Goal: Contribute content: Add original content to the website for others to see

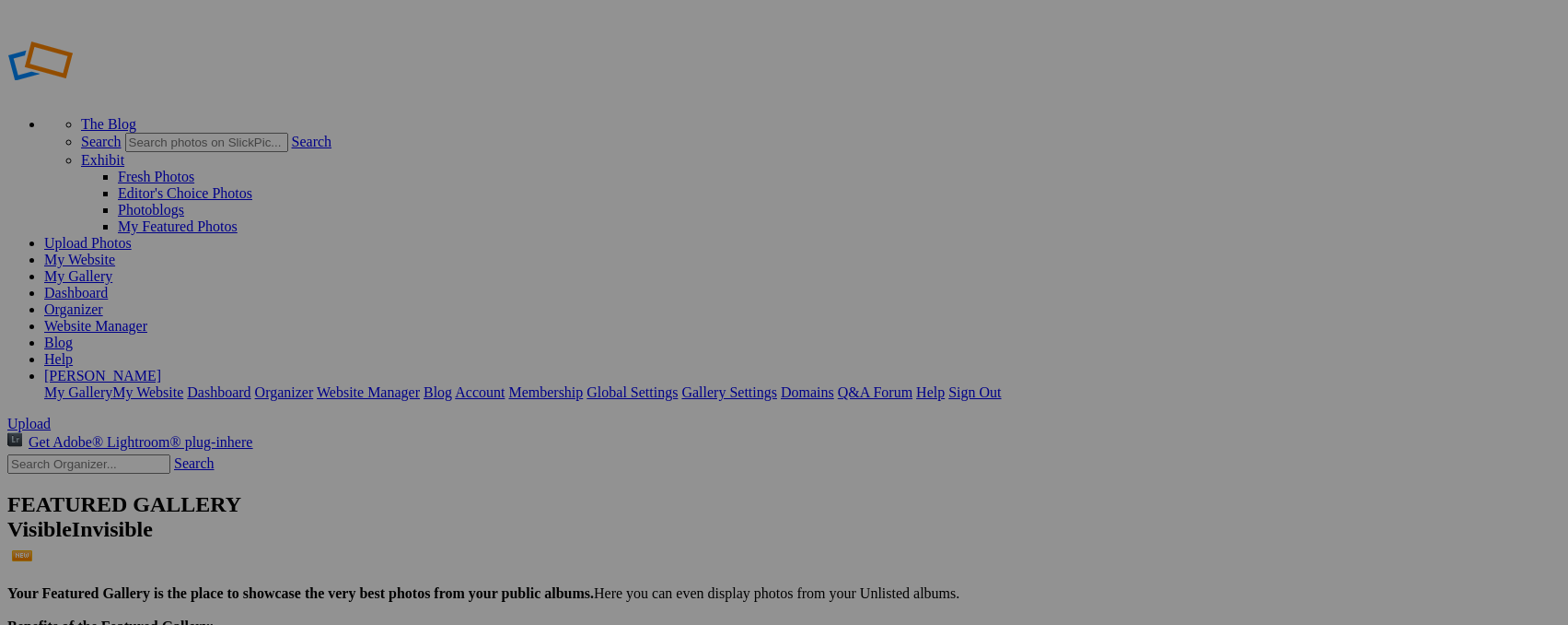
scroll to position [1867, 0]
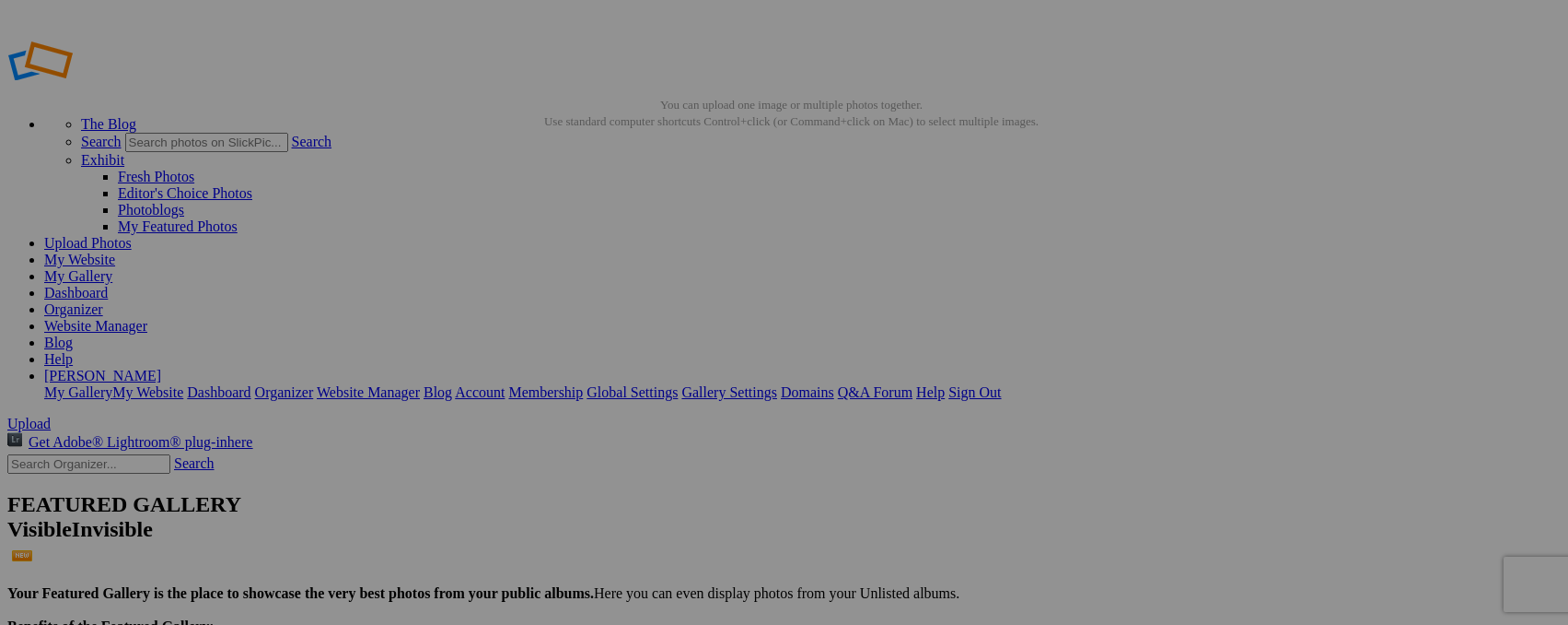
type input "_"
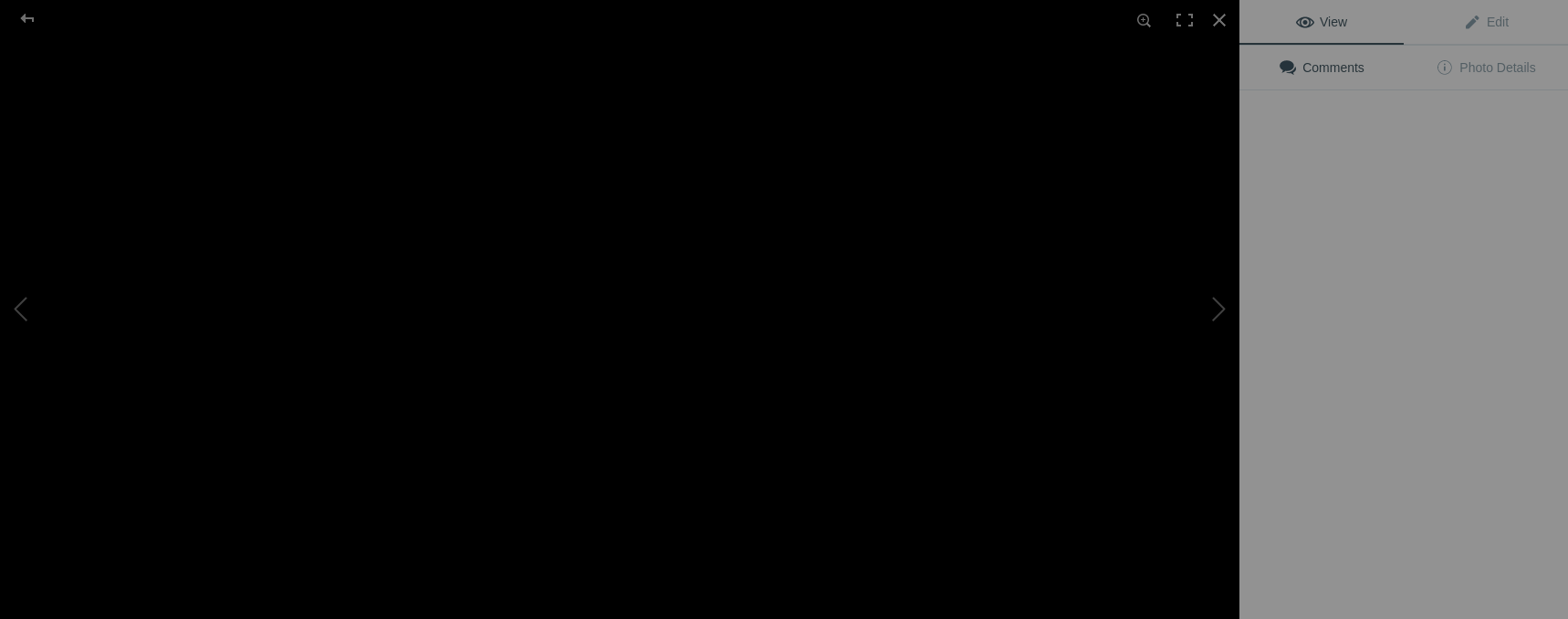
type input "Elephants, Zimanga"
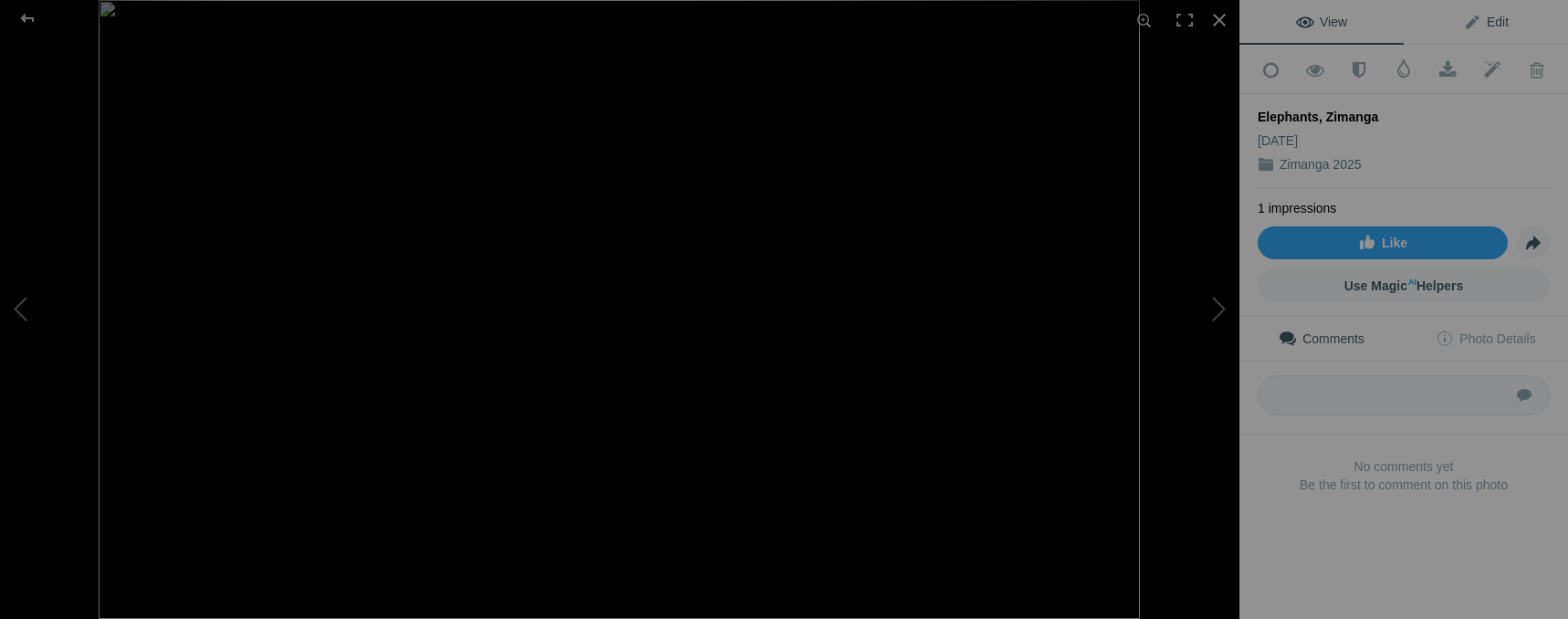
click at [1462, 22] on span "Edit" at bounding box center [1485, 21] width 46 height 14
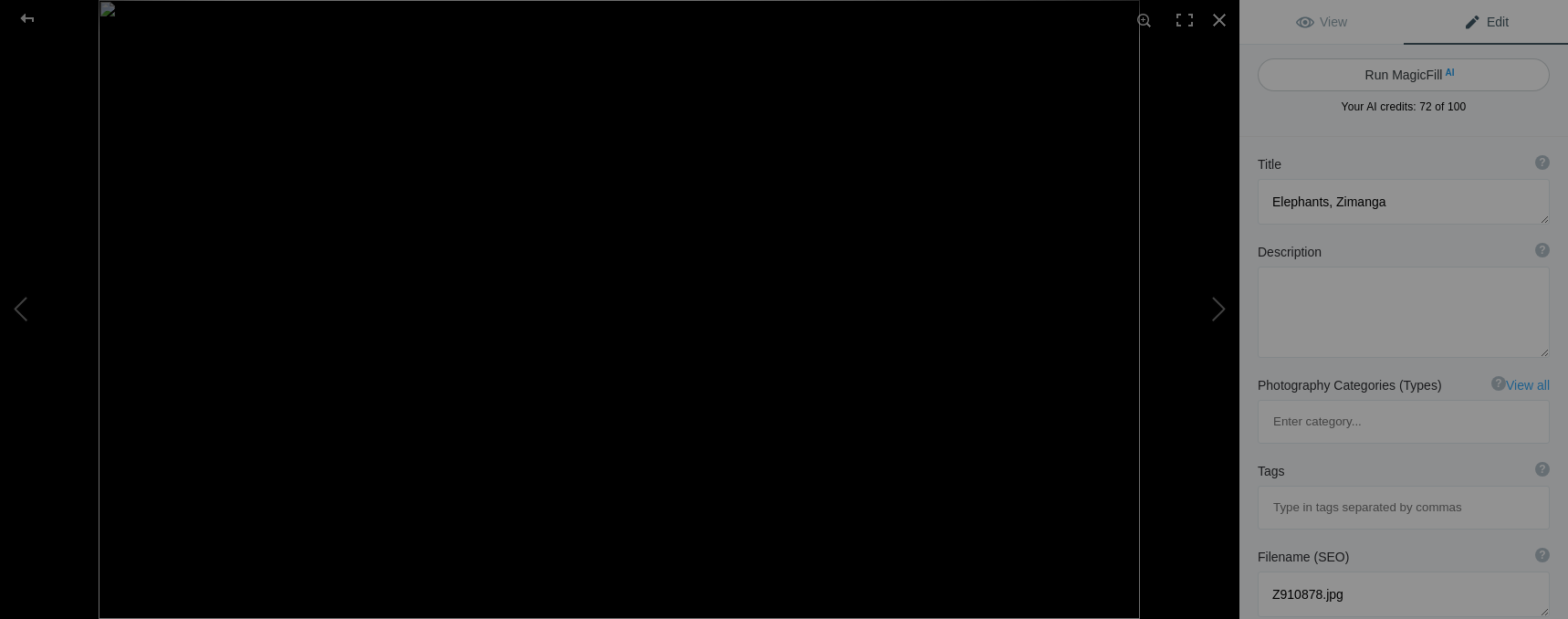
click at [1429, 75] on button "Run MagicFill AI" at bounding box center [1403, 74] width 292 height 33
type textarea "Majestic Elephants in [GEOGRAPHIC_DATA]"
type textarea "Experience the grandeur of elephants in their natural habitat at Zimanga Wildli…"
type textarea "majestic-elephants-zimanga.jpg"
type textarea "A family of elephants, including an adult and a calf, standing together in Zima…"
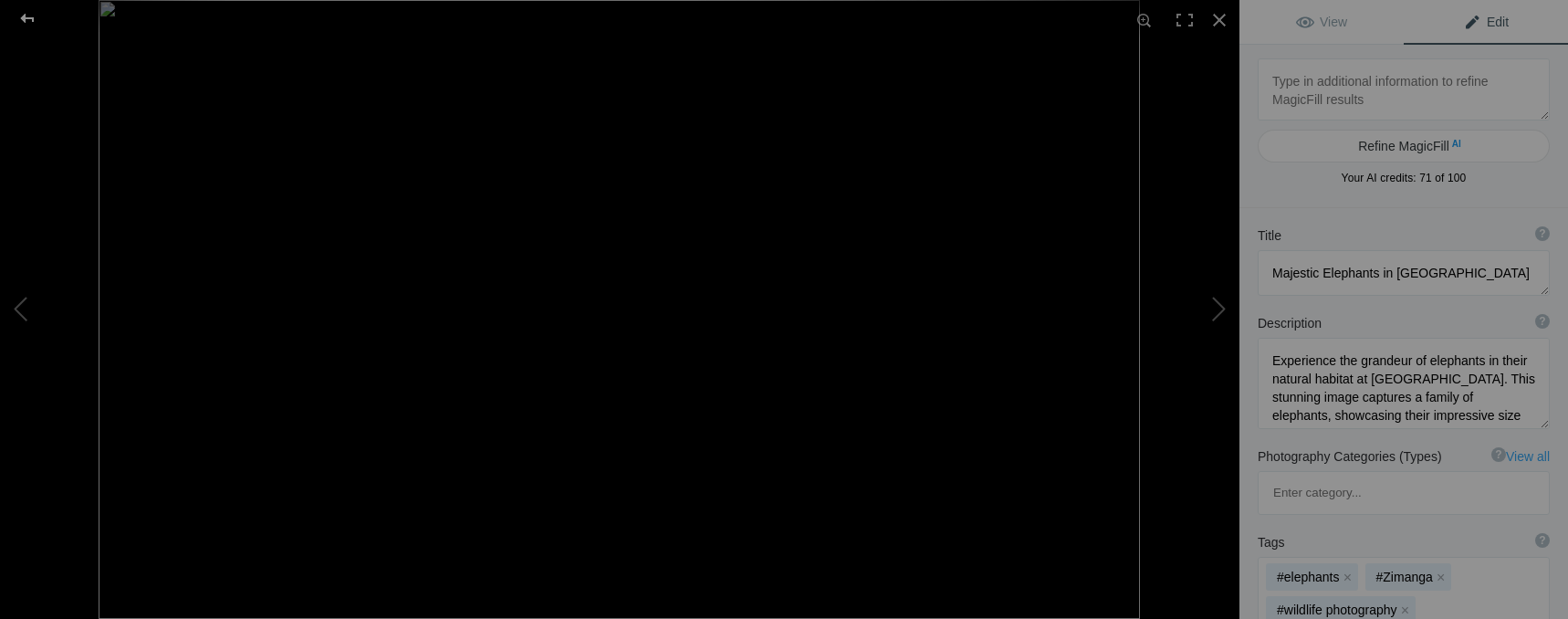
click at [25, 15] on div at bounding box center [27, 18] width 66 height 36
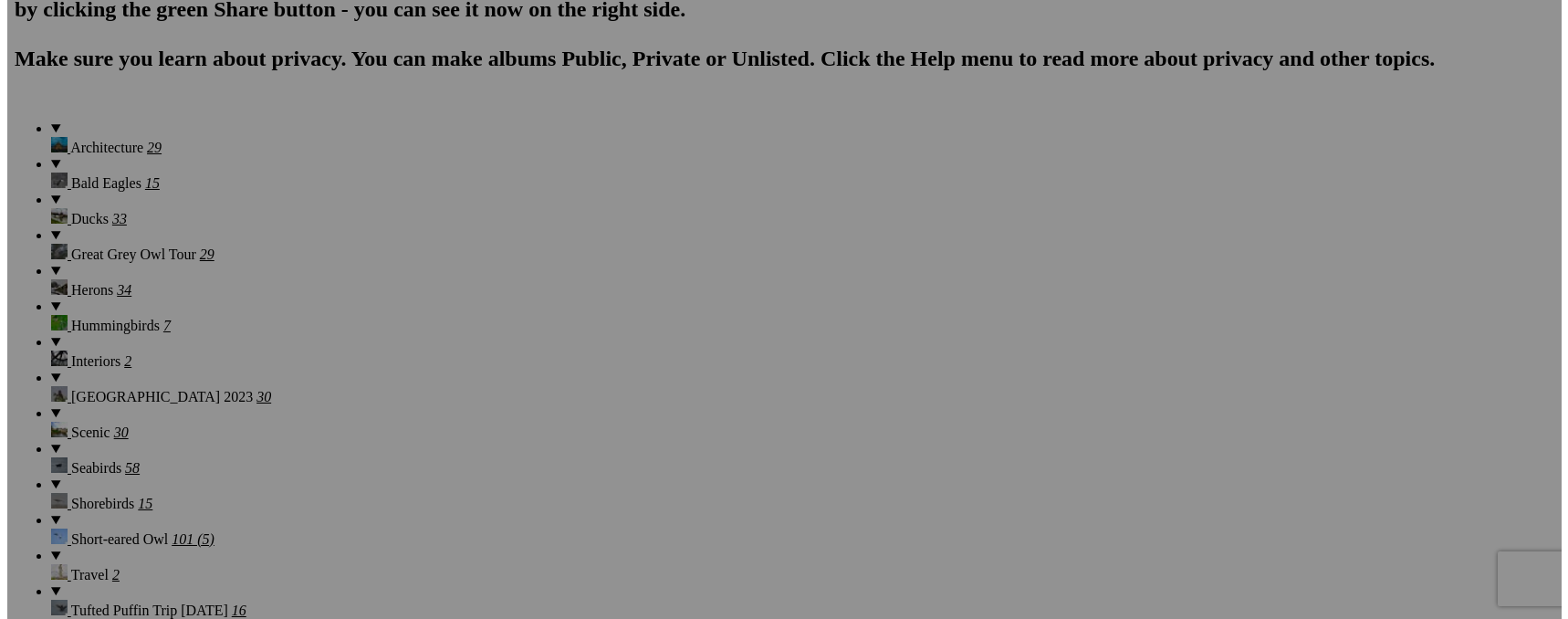
scroll to position [1333, 0]
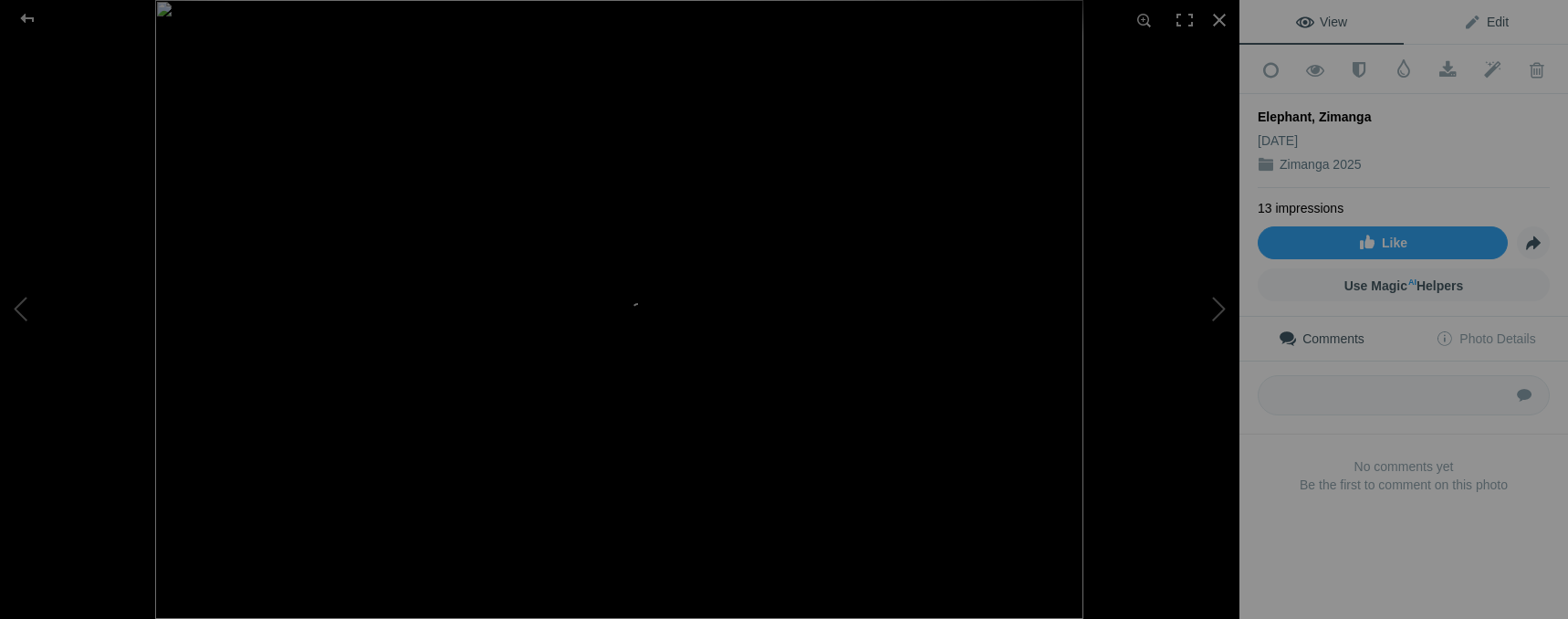
click at [1482, 21] on span "Edit" at bounding box center [1485, 21] width 46 height 14
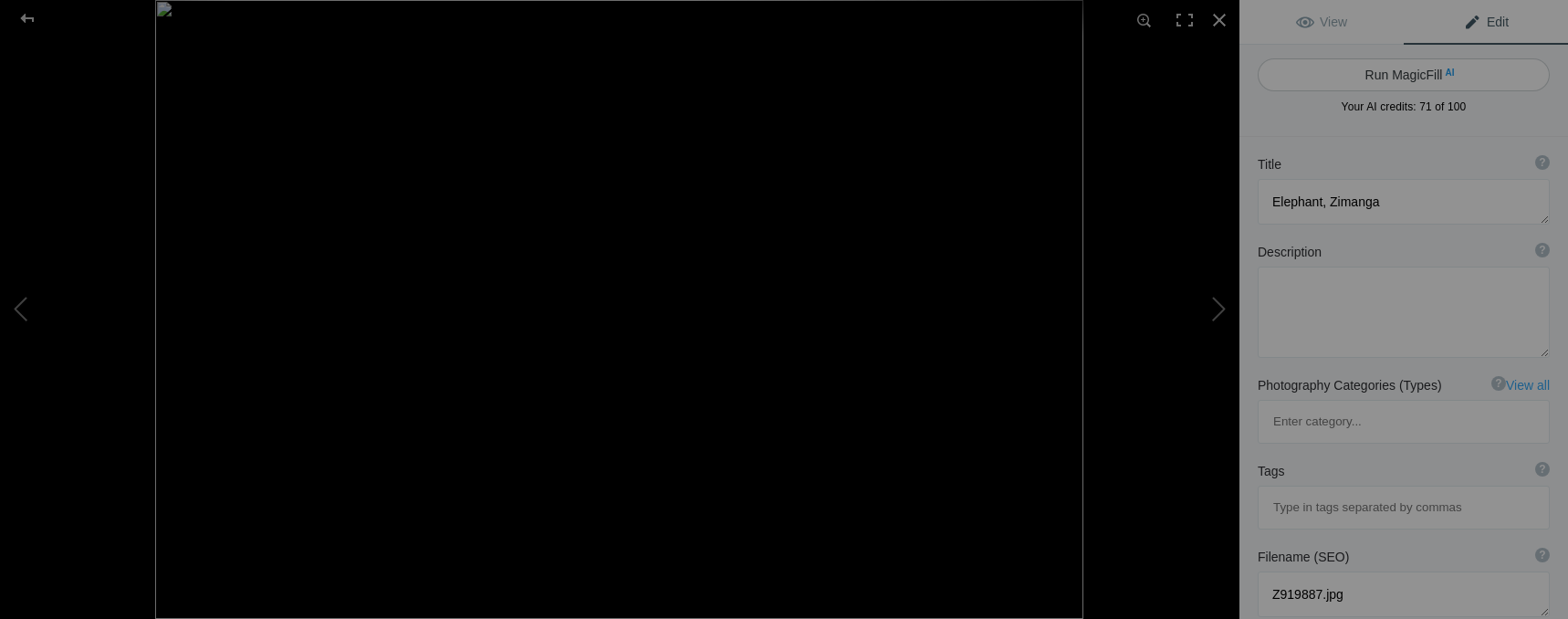
click at [1444, 72] on span "AI" at bounding box center [1449, 72] width 10 height 13
type textarea "Majestic Elephant Walking by the Water in [GEOGRAPHIC_DATA]"
type textarea "This stunning black-and-white photograph captures a majestic elephant gracefull…"
type textarea "majestic-elephant-walking-water-zimanga.jpg"
type textarea "A black-and-white image of a majestic elephant walking by the water in Zimanga,…"
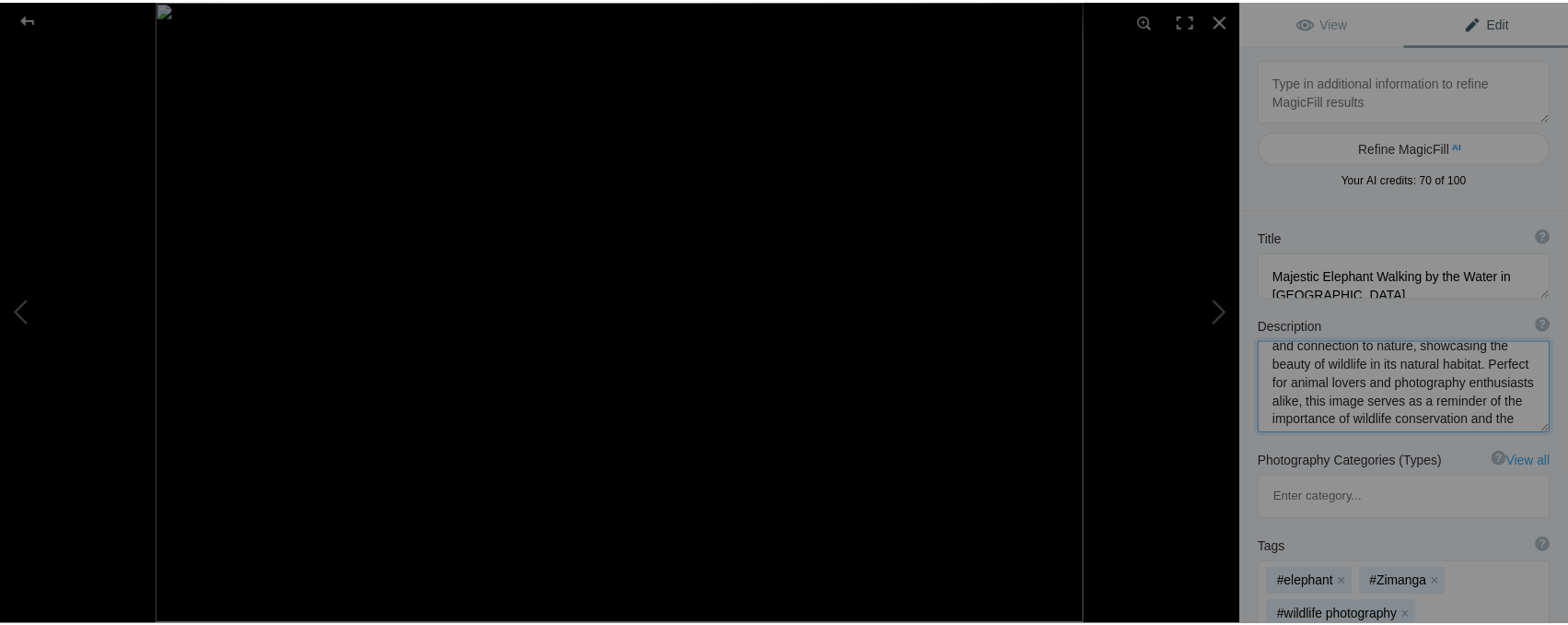
scroll to position [230, 0]
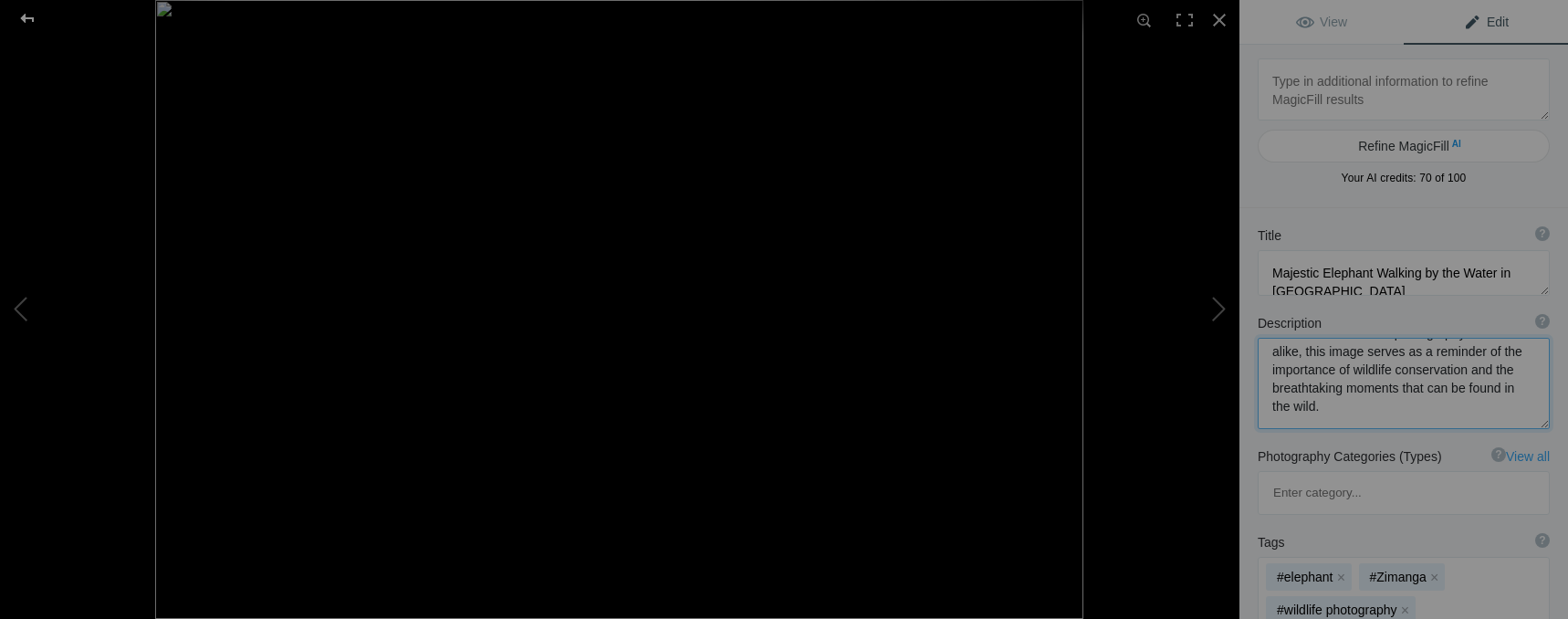
click at [28, 18] on div at bounding box center [27, 18] width 66 height 36
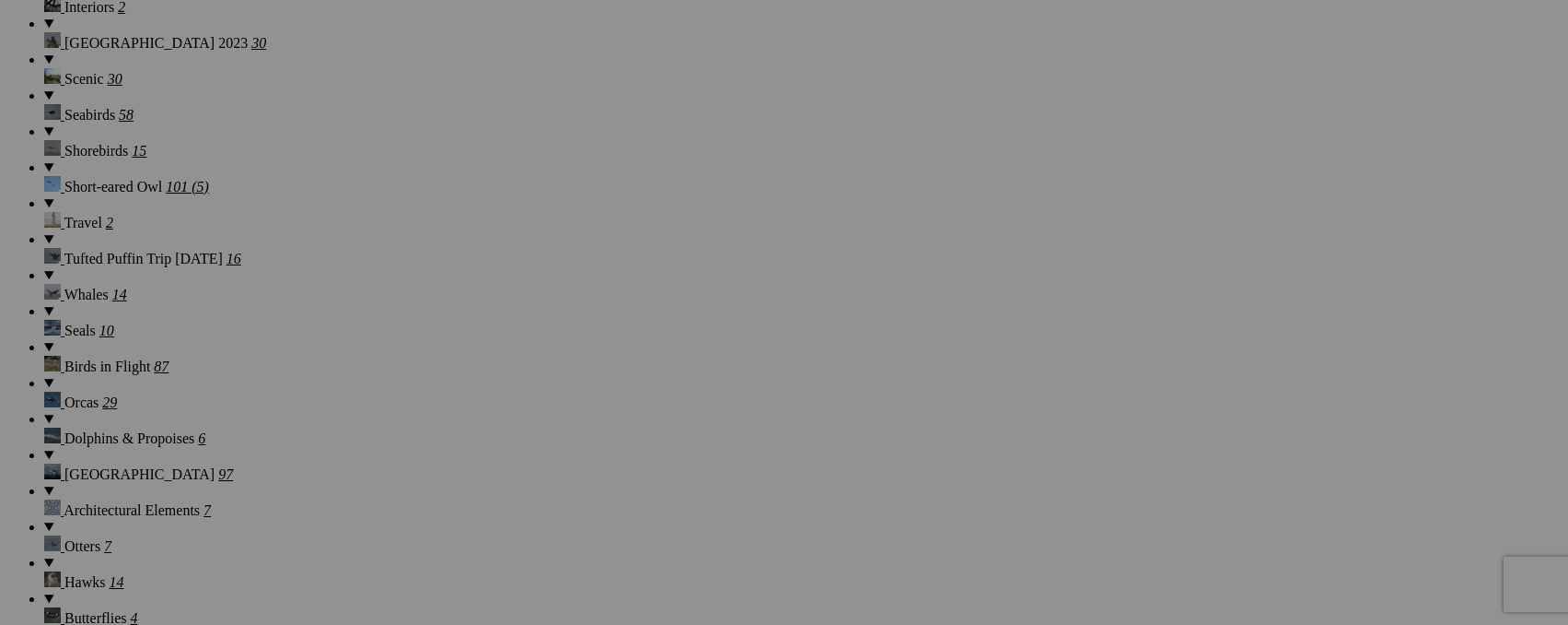
scroll to position [1699, 0]
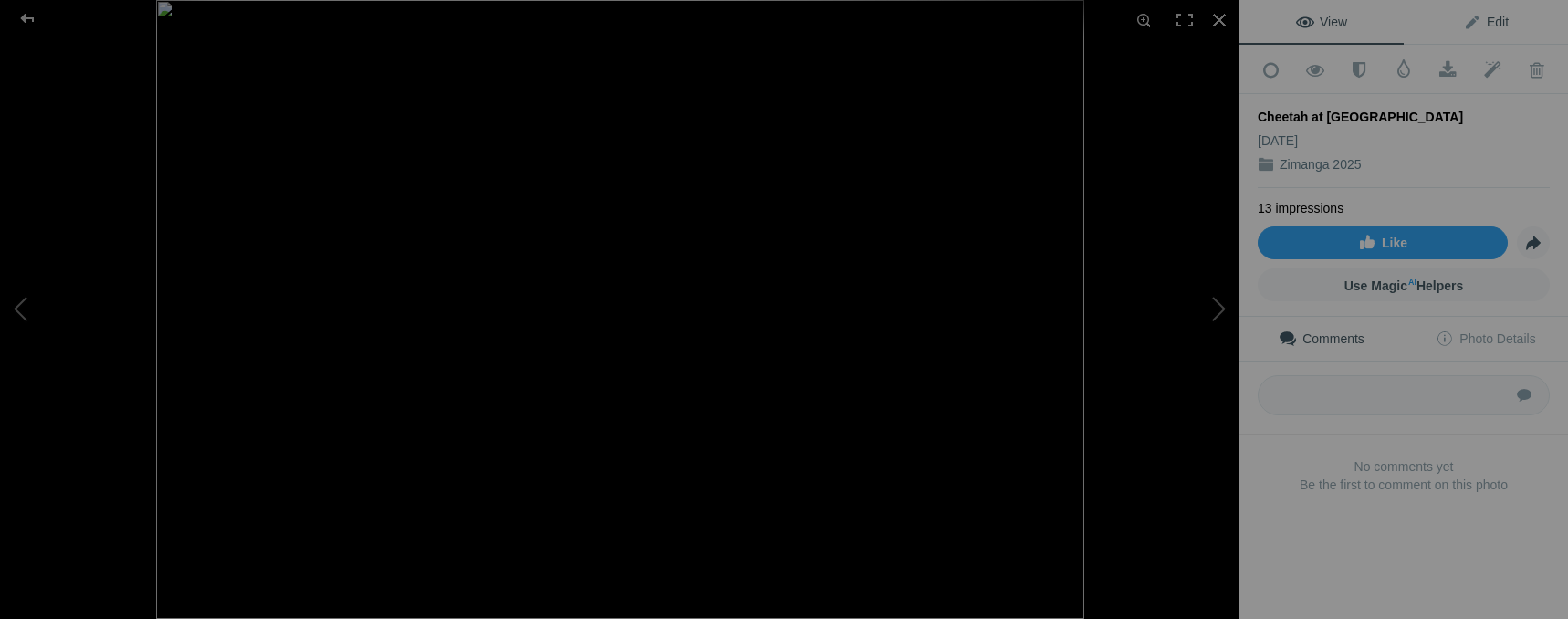
click at [1473, 32] on link "Edit" at bounding box center [1485, 22] width 165 height 44
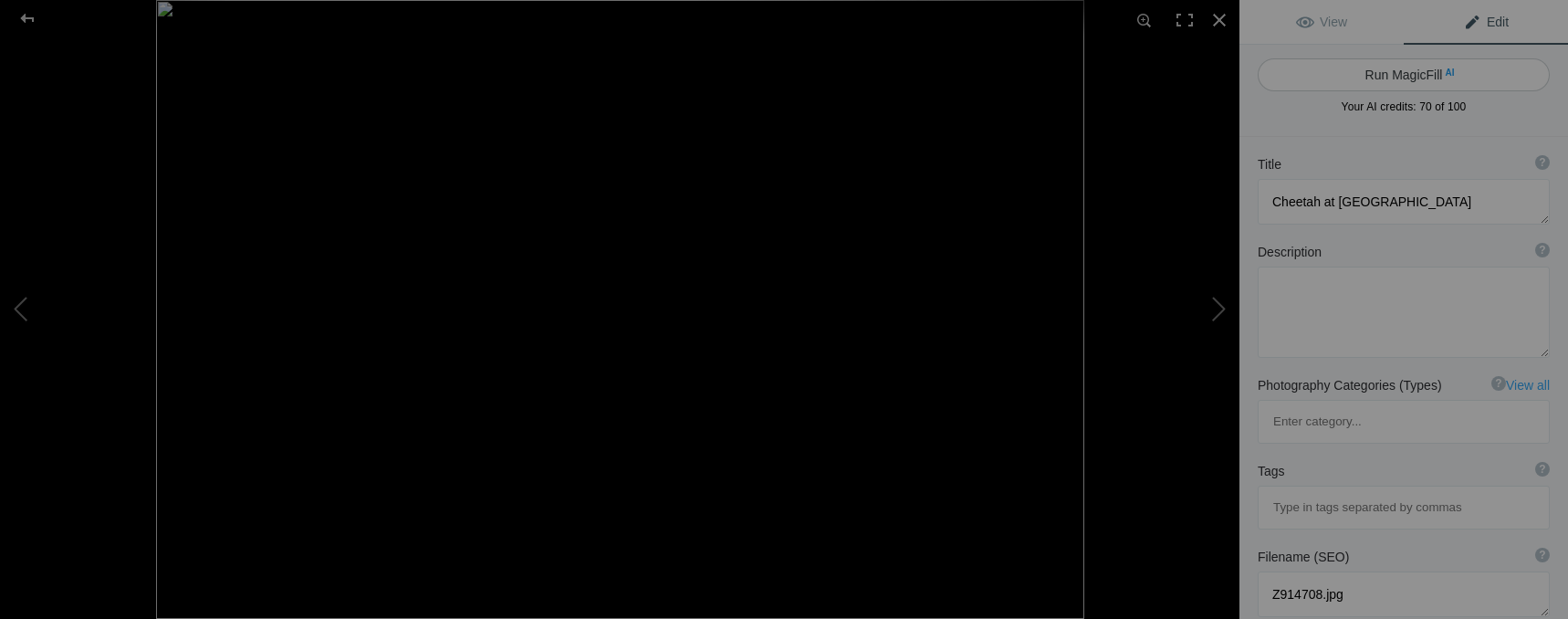
click at [1444, 77] on span "AI" at bounding box center [1449, 72] width 10 height 13
type textarea "Majestic Cheetah in Zimanaga's Natural Habitat"
type textarea "This stunning photograph captures a majestic cheetah standing gracefully amidst…"
type textarea "majestic-cheetah-zimanaga.jpg"
type textarea "A cheetah standing gracefully among trees in Zimanaga, showcasing its distincti…"
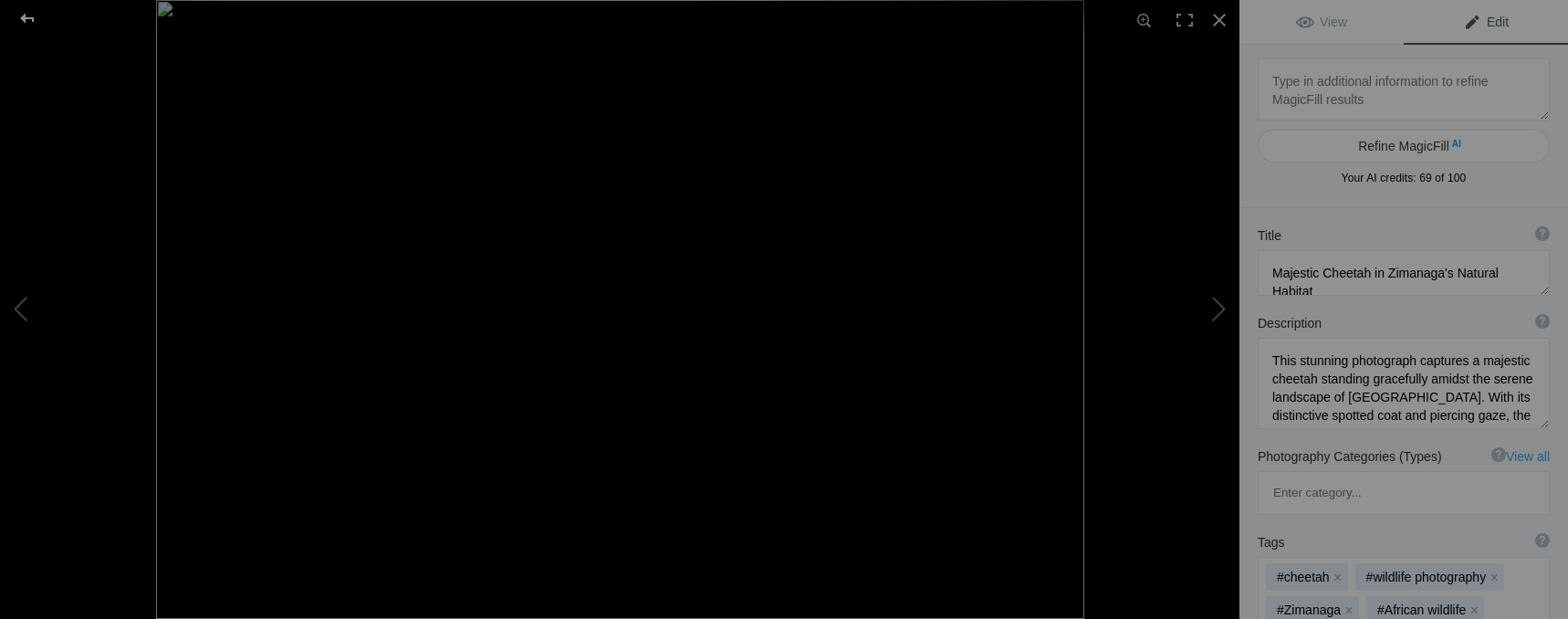
click at [25, 22] on div at bounding box center [27, 18] width 66 height 36
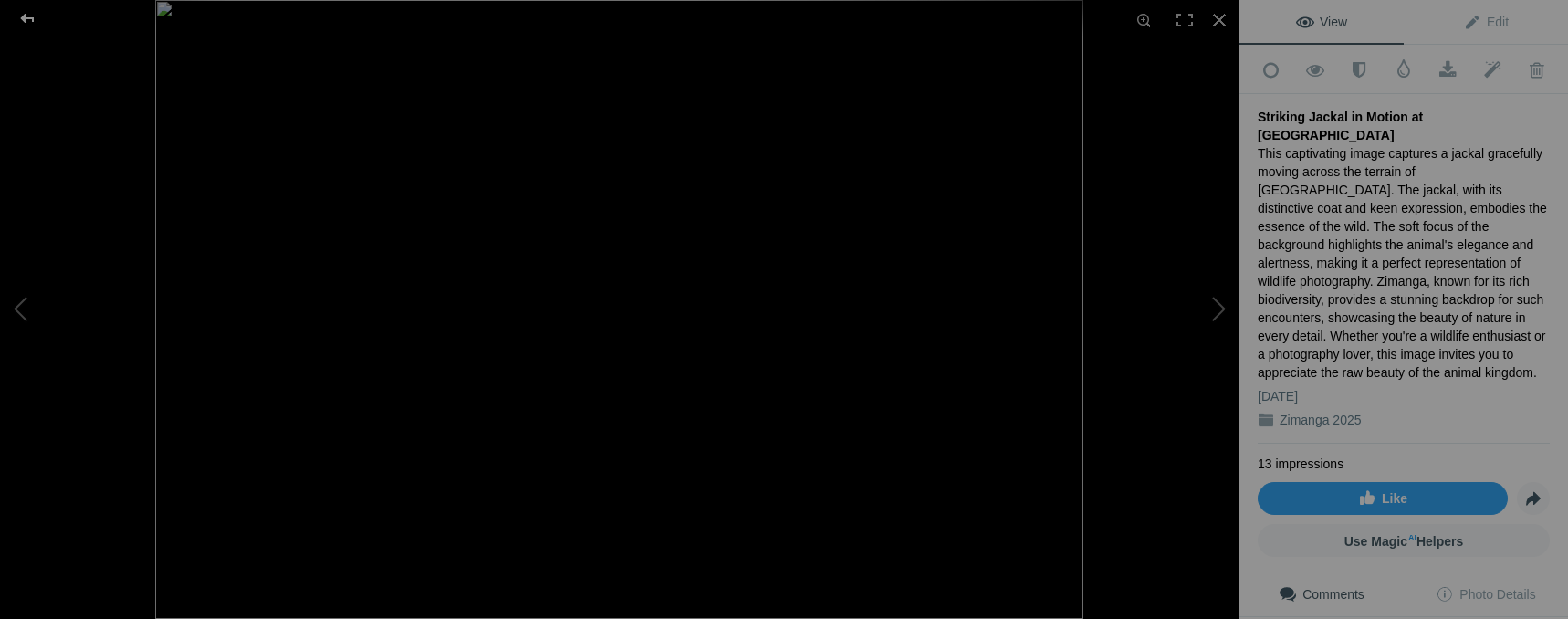
click at [34, 19] on div at bounding box center [27, 18] width 66 height 36
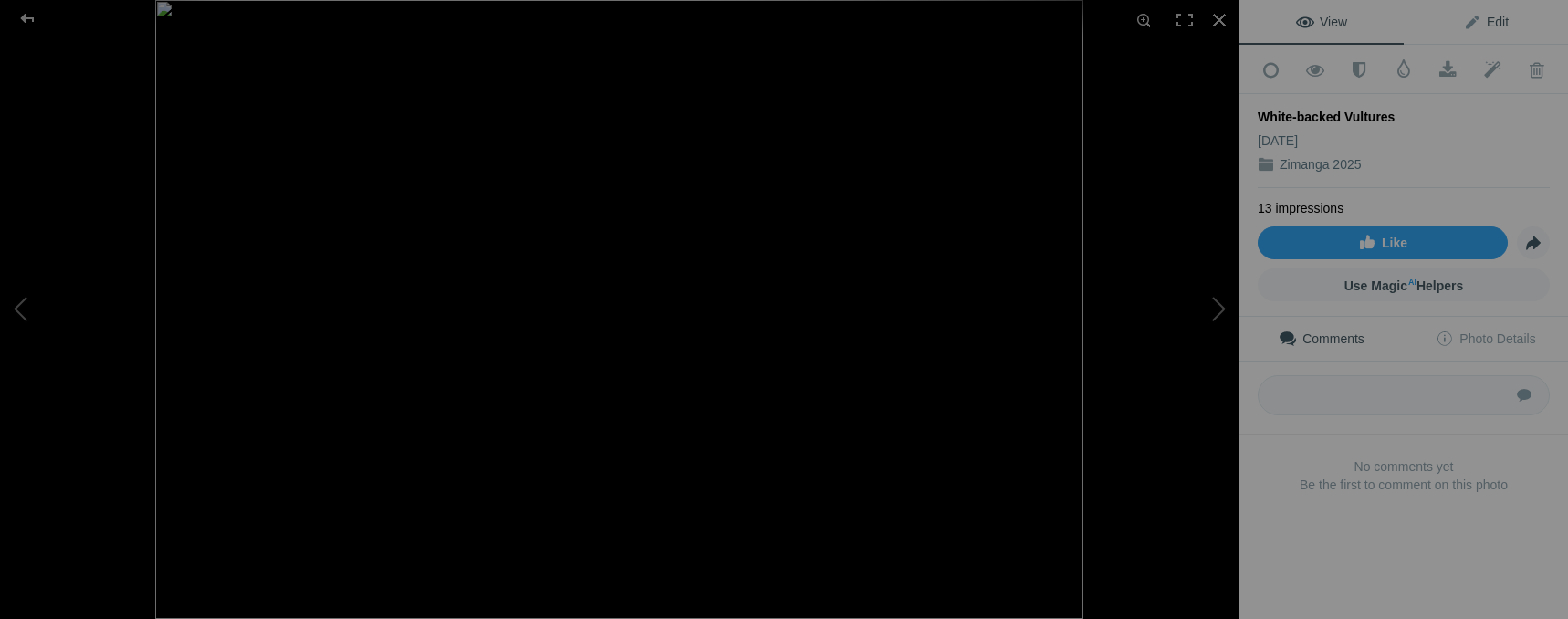
click at [1498, 21] on span "Edit" at bounding box center [1485, 21] width 46 height 14
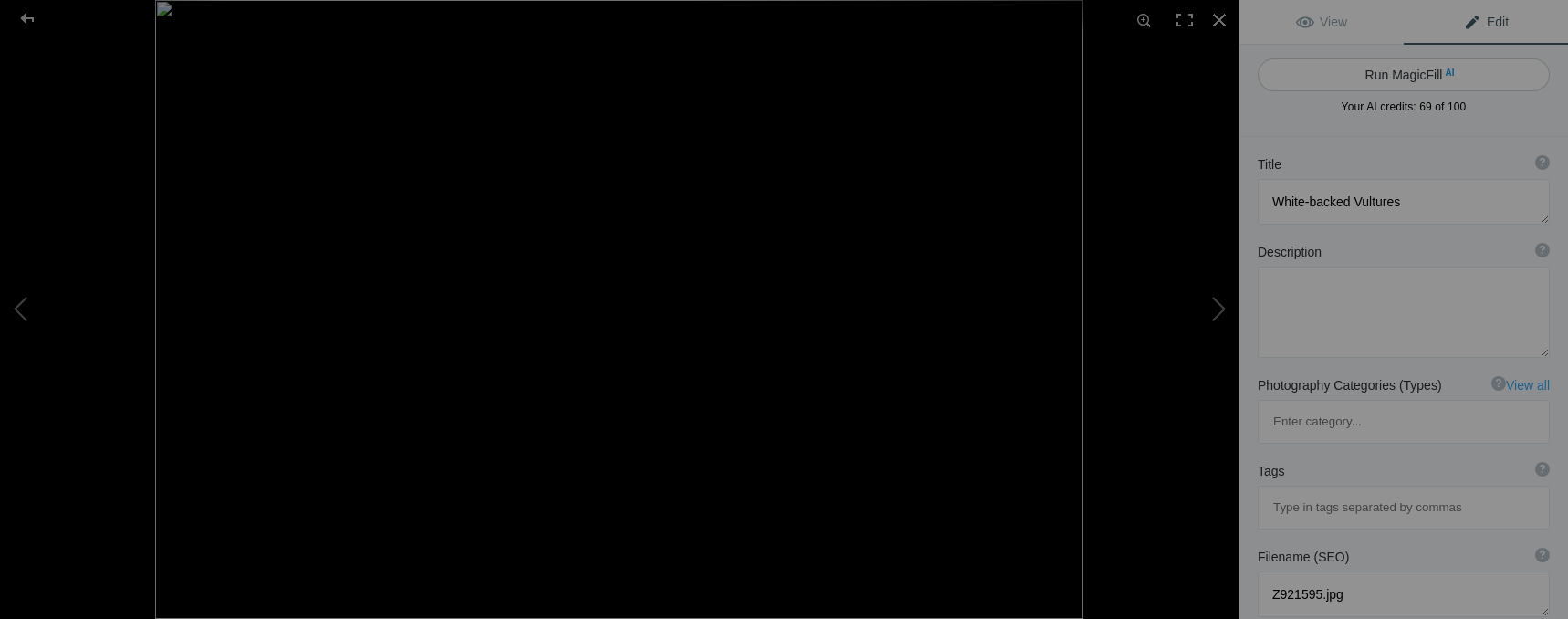
click at [1428, 79] on button "Run MagicFill AI" at bounding box center [1403, 74] width 292 height 33
type textarea "Majestic White-backed Vultures in Their Natural Habitat"
type textarea "This captivating image showcases two White-backed Vultures engaged in a moment …"
type textarea "white-backed-vultures-interaction.jpg"
type textarea "Two White-backed Vultures interacting in a natural setting, surrounded by other…"
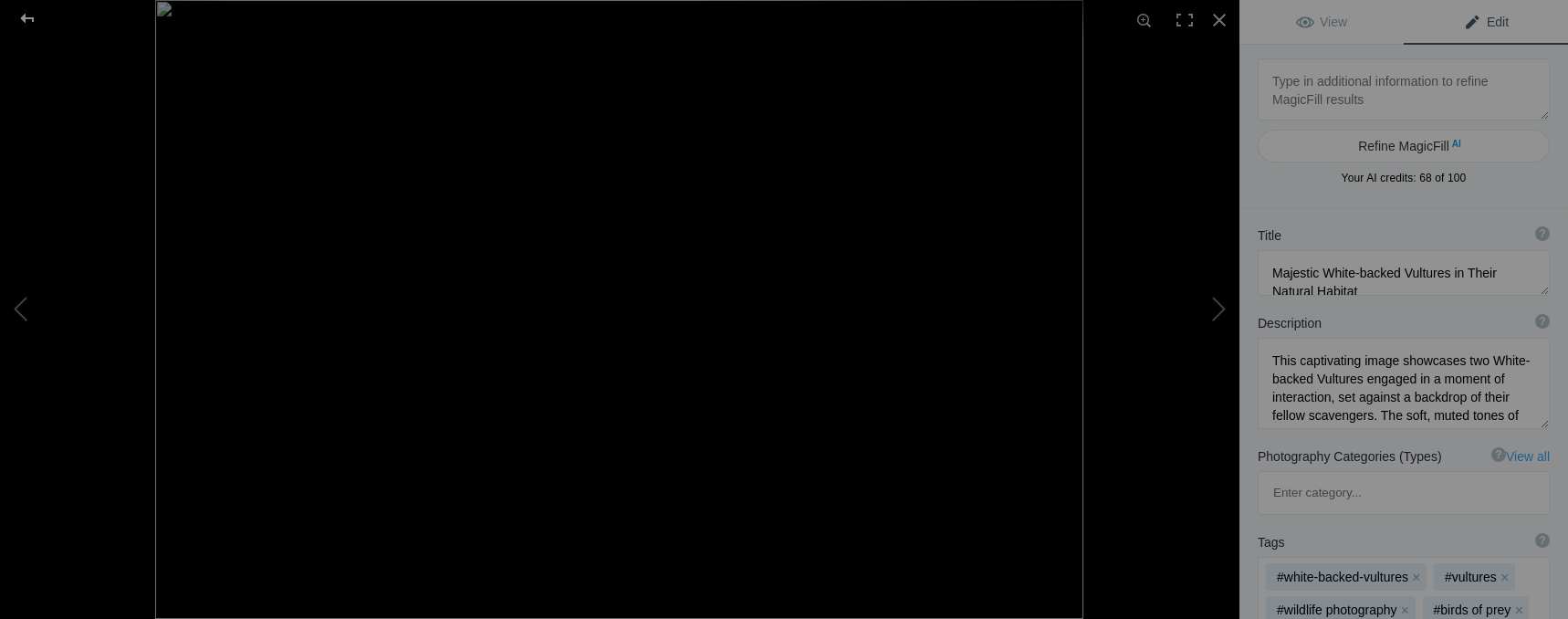
click at [34, 20] on div at bounding box center [27, 18] width 66 height 36
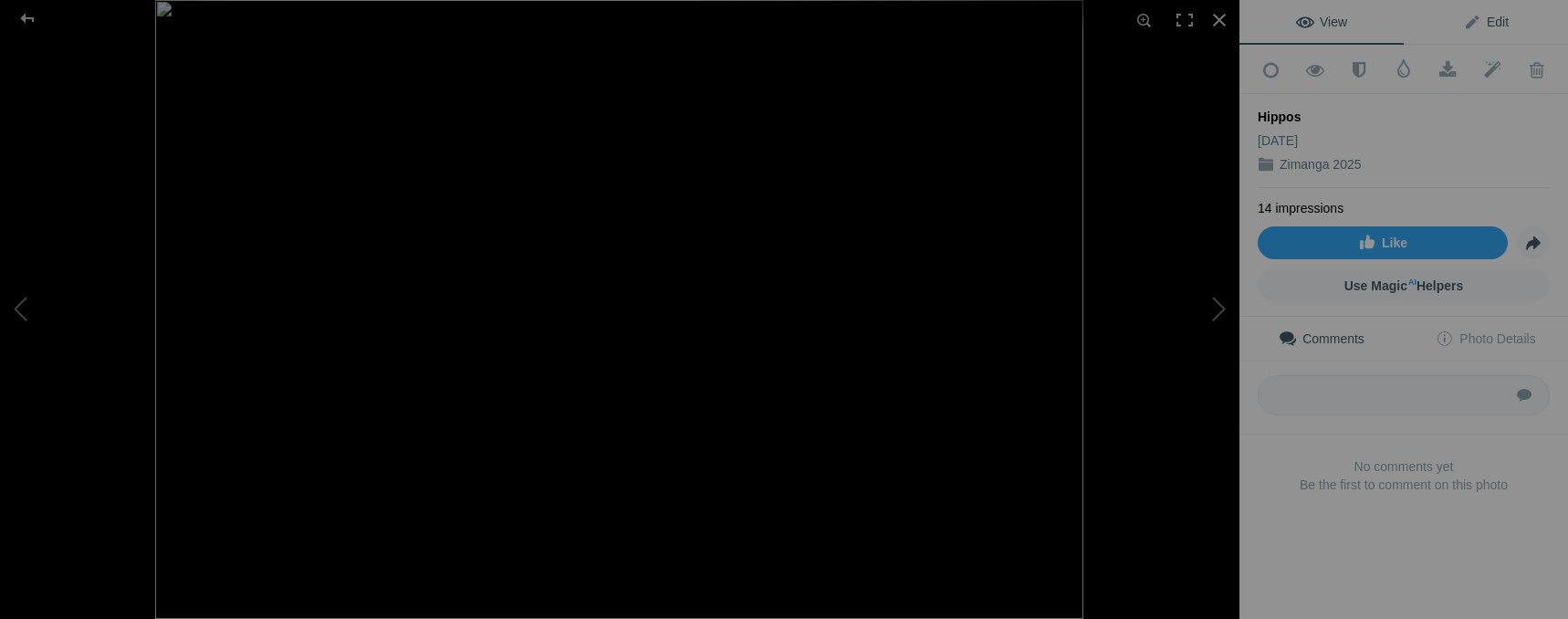
click at [1503, 29] on link "Edit" at bounding box center [1485, 22] width 165 height 44
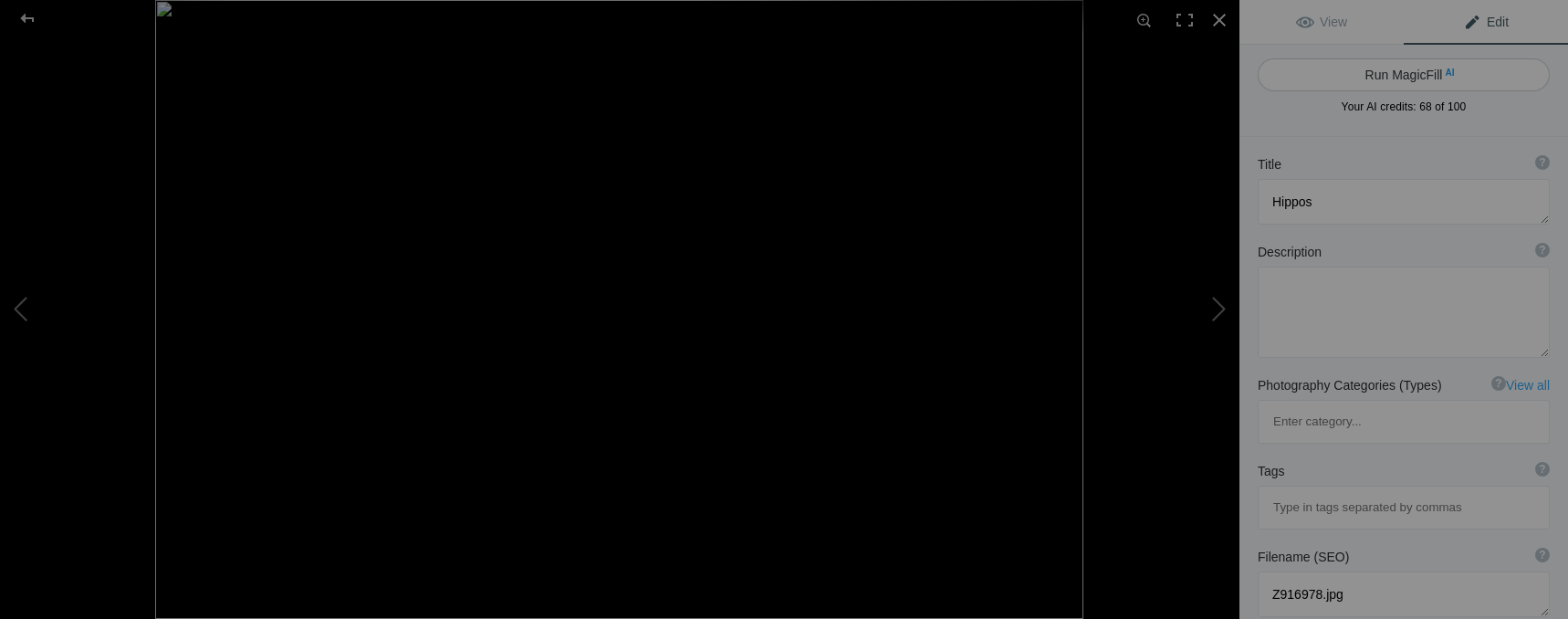
click at [1441, 85] on button "Run MagicFill AI" at bounding box center [1403, 74] width 292 height 33
type textarea "Majestic Hippos Swimming in Tranquil Waters"
type textarea "This striking black-and-white photograph captures a trio of hippos gracefully s…"
type textarea "majestic-hippos-swimming-tranquil-waters.jpg"
type textarea "Three hippos surfacing in calm waters, captured in a striking black-and-white p…"
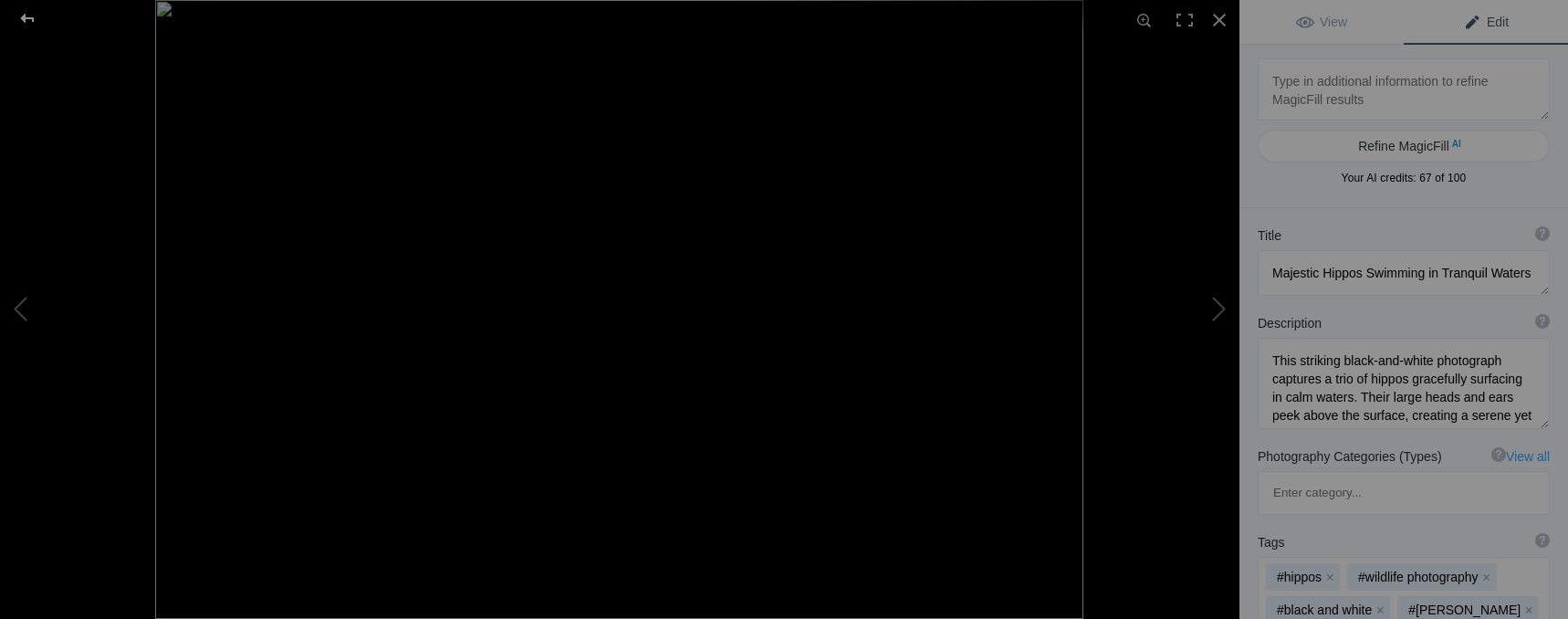
click at [30, 11] on div at bounding box center [27, 18] width 66 height 36
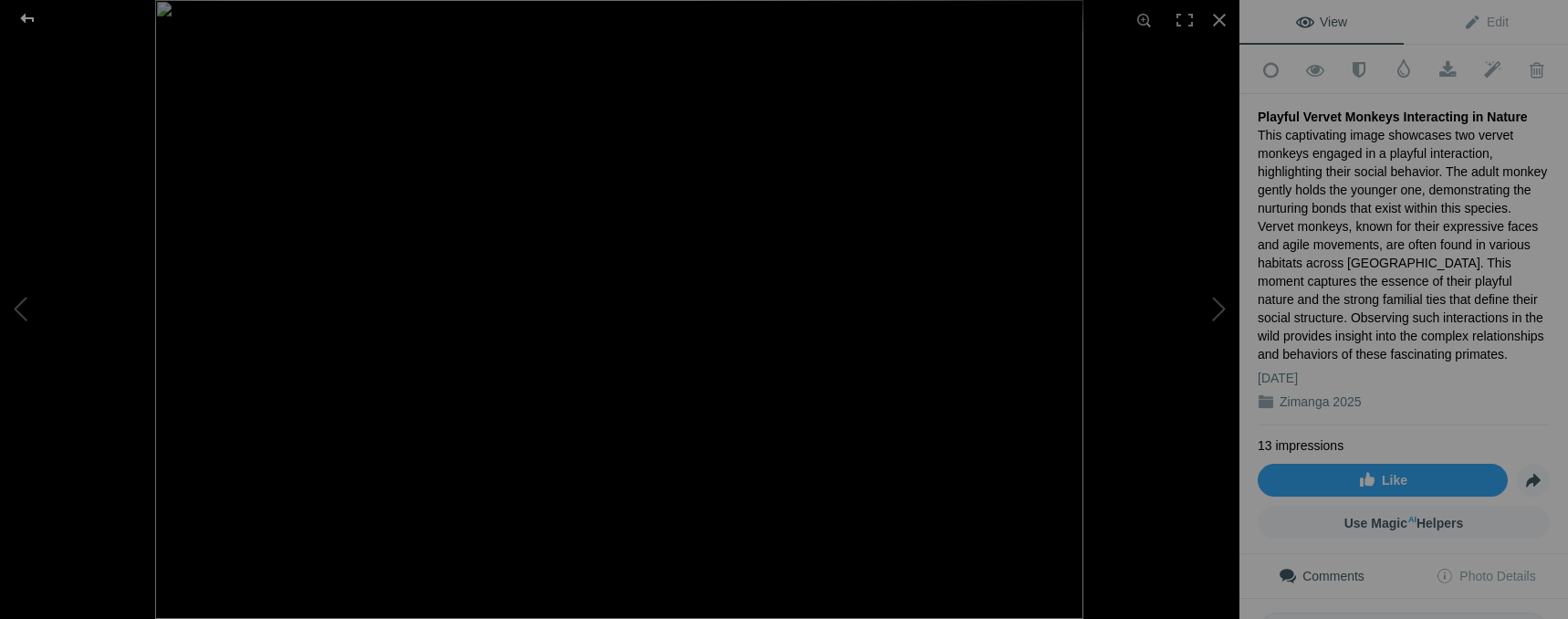
click at [13, 19] on div at bounding box center [27, 18] width 66 height 36
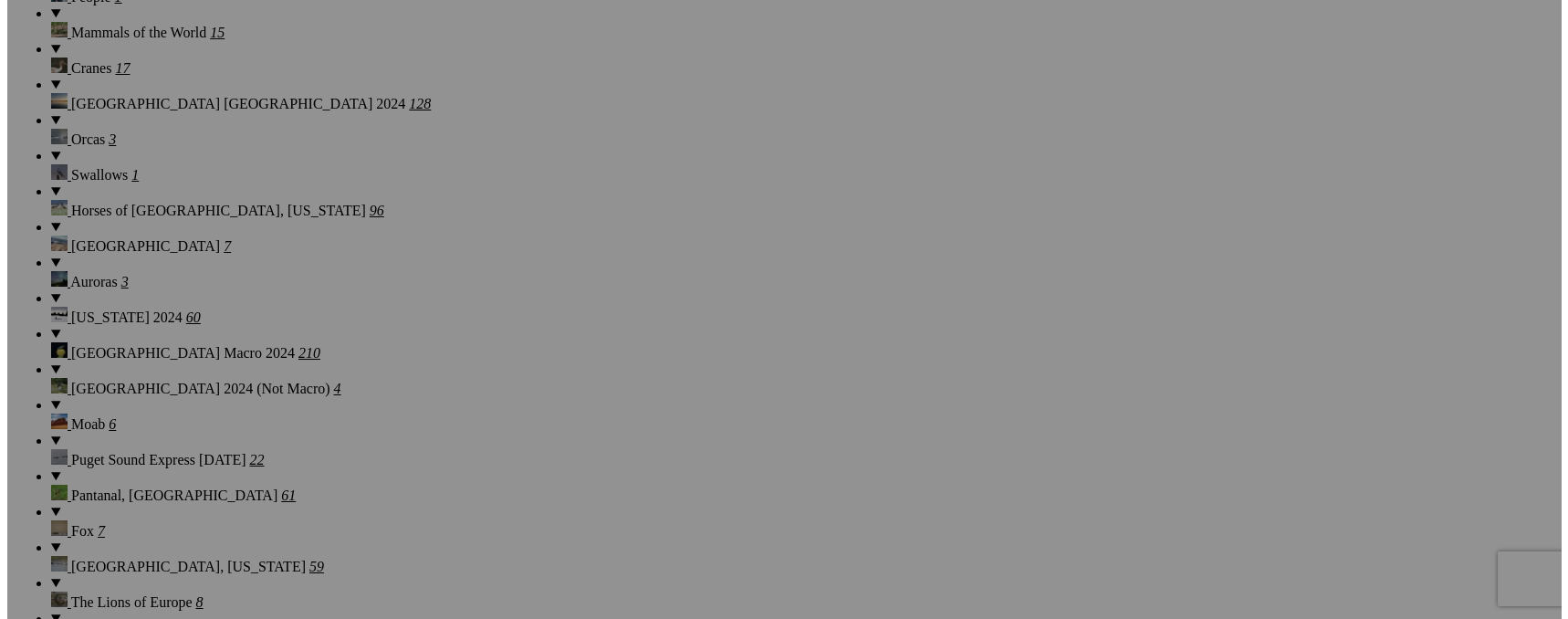
scroll to position [2444, 0]
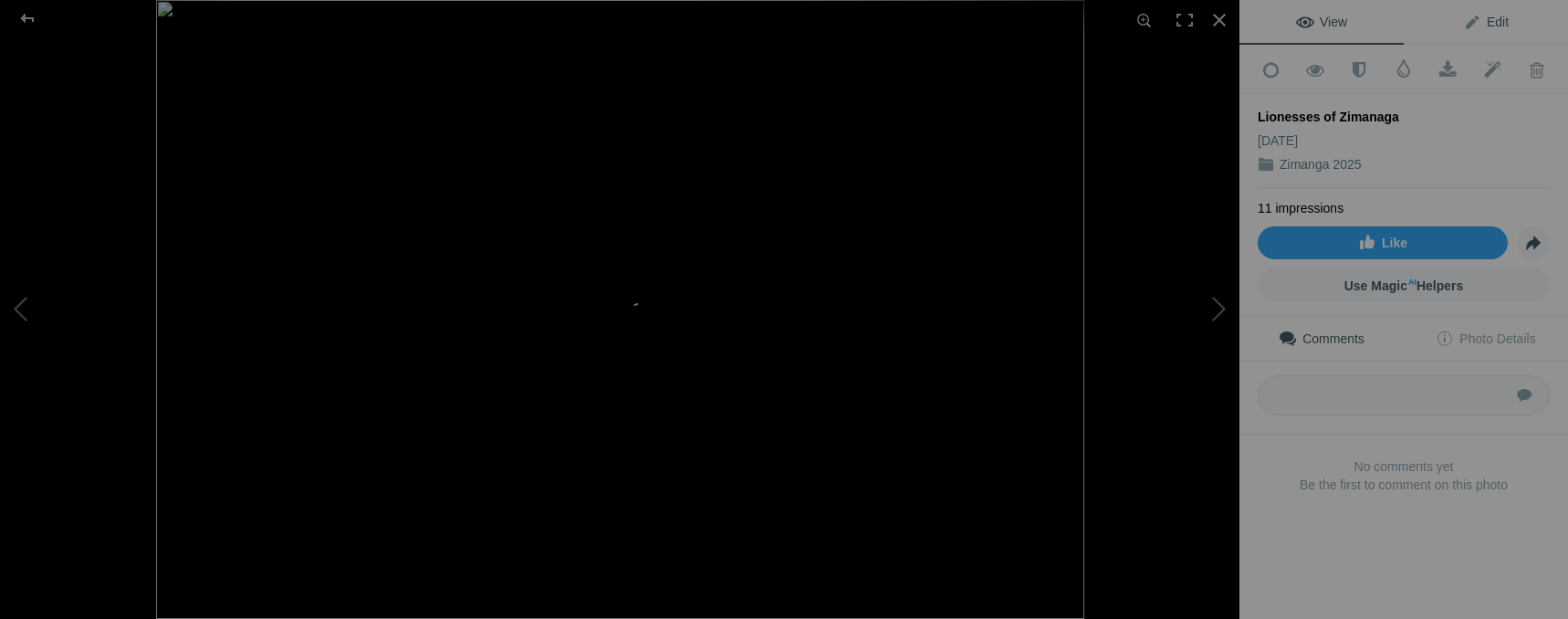
click at [1473, 29] on span "Edit" at bounding box center [1485, 21] width 46 height 14
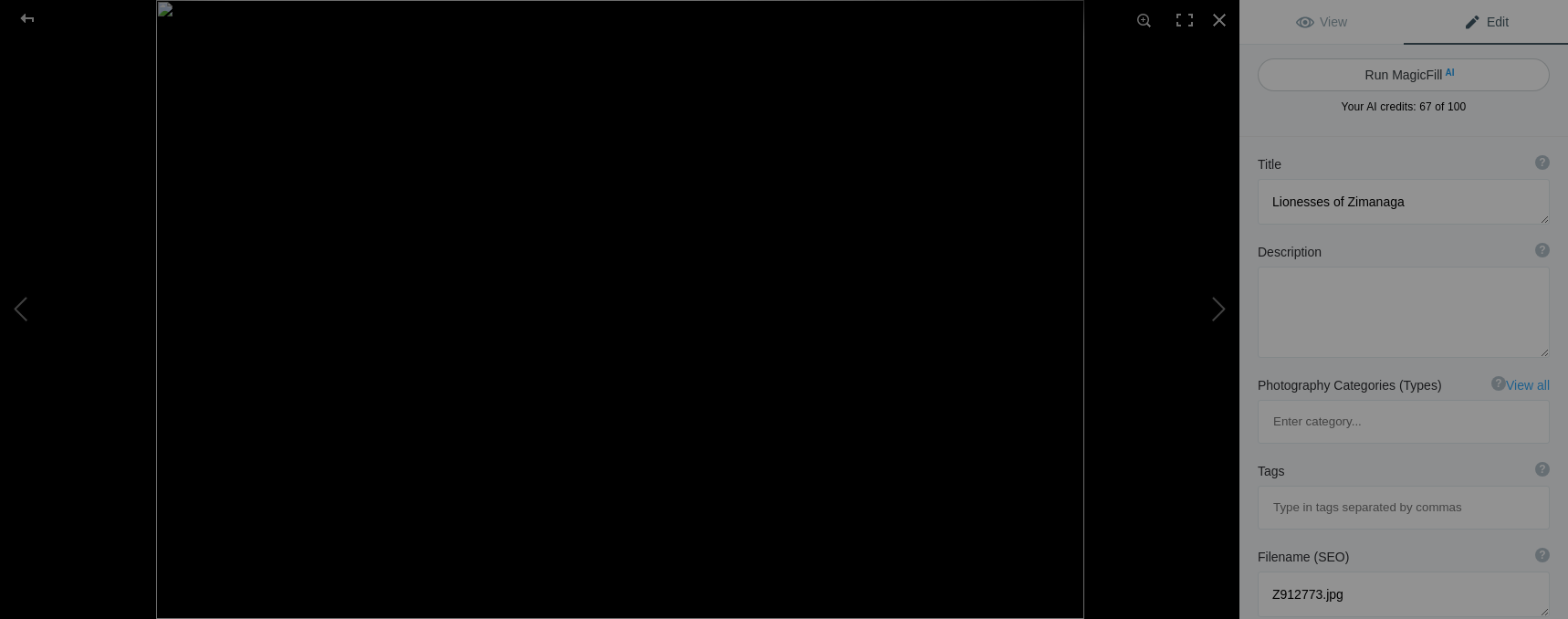
click at [1446, 84] on button "Run MagicFill AI" at bounding box center [1403, 74] width 292 height 33
type textarea "Majestic Lionesses Relaxing on Rocky Outcrop"
type textarea "In this stunning image, two lionesses are seen lounging on a rocky outcrop in t…"
type textarea "lionesses-zimanaga-rocky-outcrop.jpg"
type textarea "Two lionesses resting on a rocky outcrop in the Zimanaga region, showcasing the…"
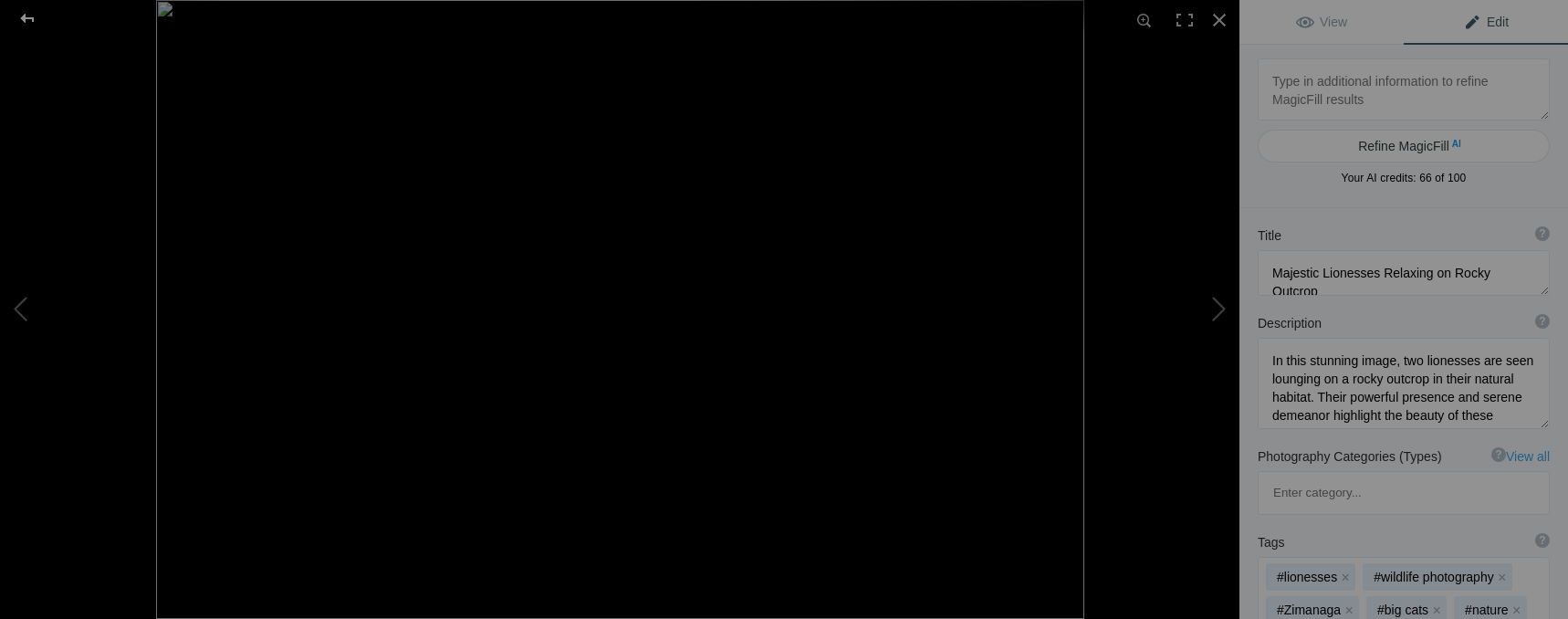
click at [29, 19] on div at bounding box center [27, 18] width 66 height 36
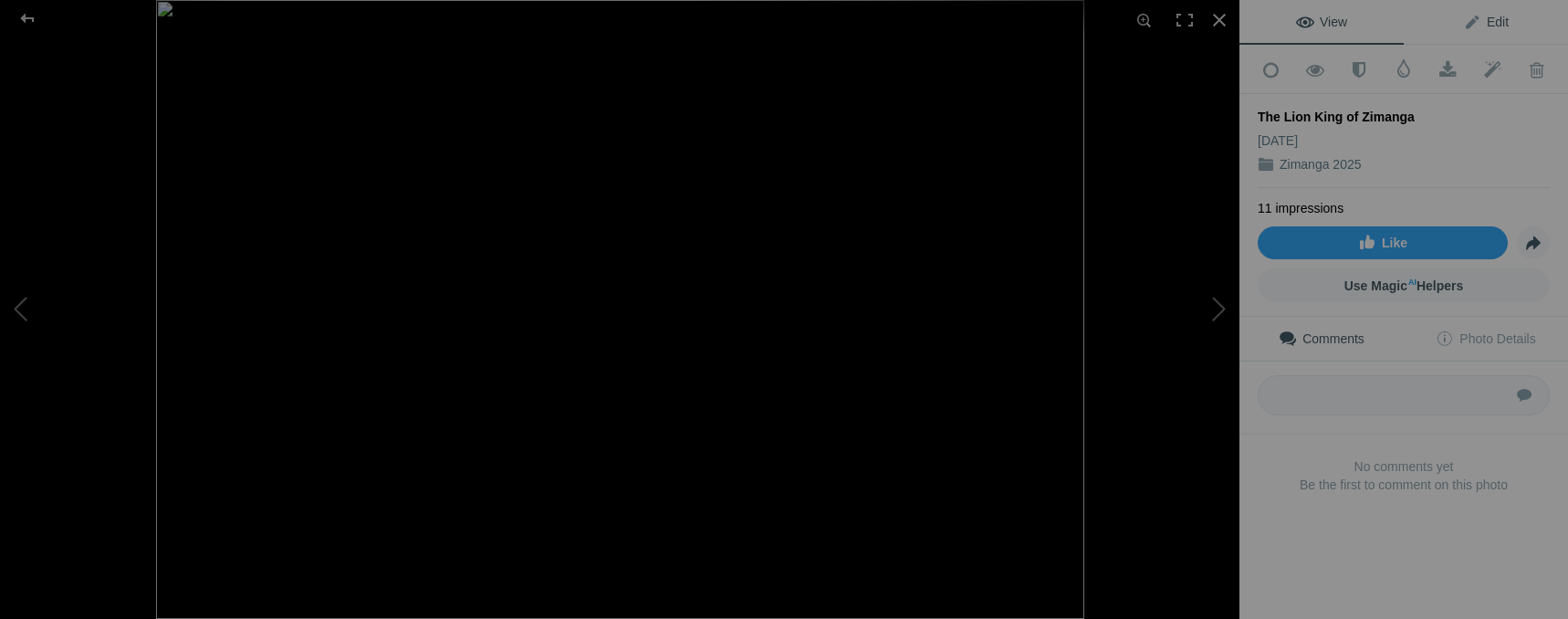
click at [1491, 27] on span "Edit" at bounding box center [1485, 21] width 46 height 14
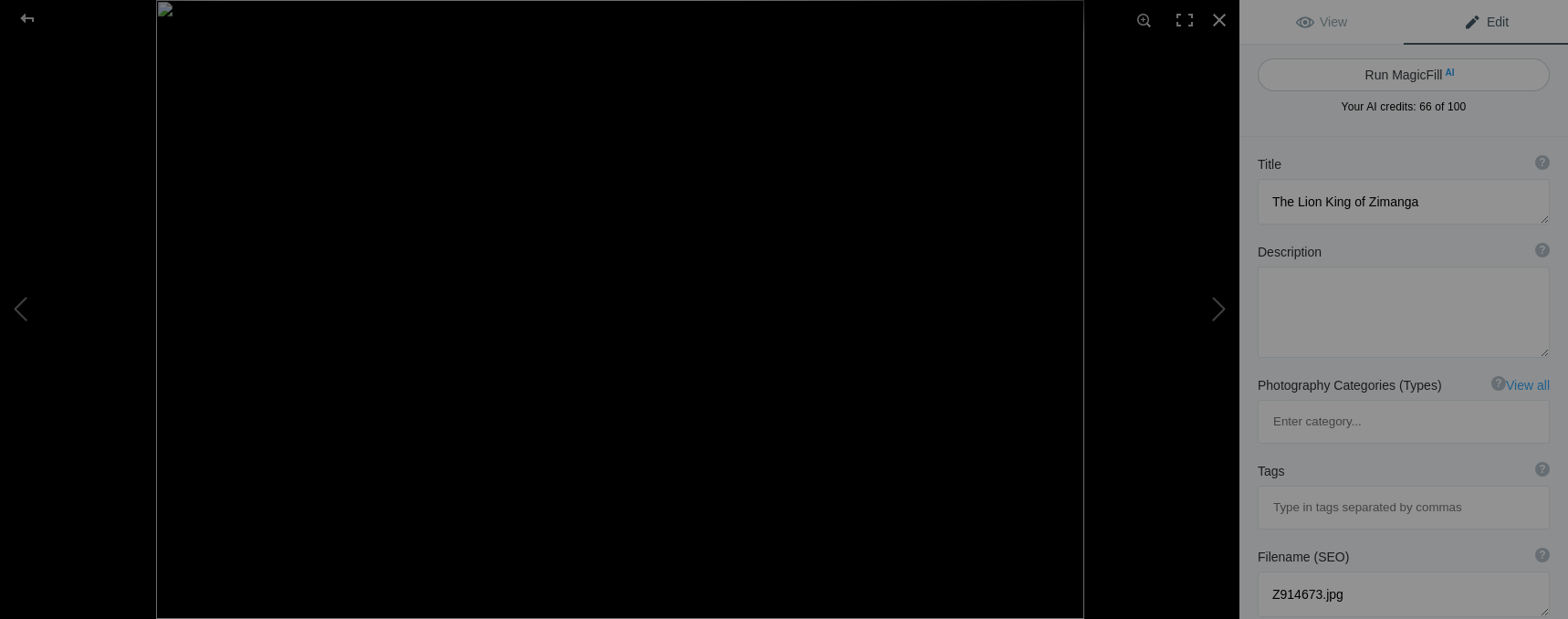
click at [1429, 79] on button "Run MagicFill AI" at bounding box center [1403, 74] width 292 height 33
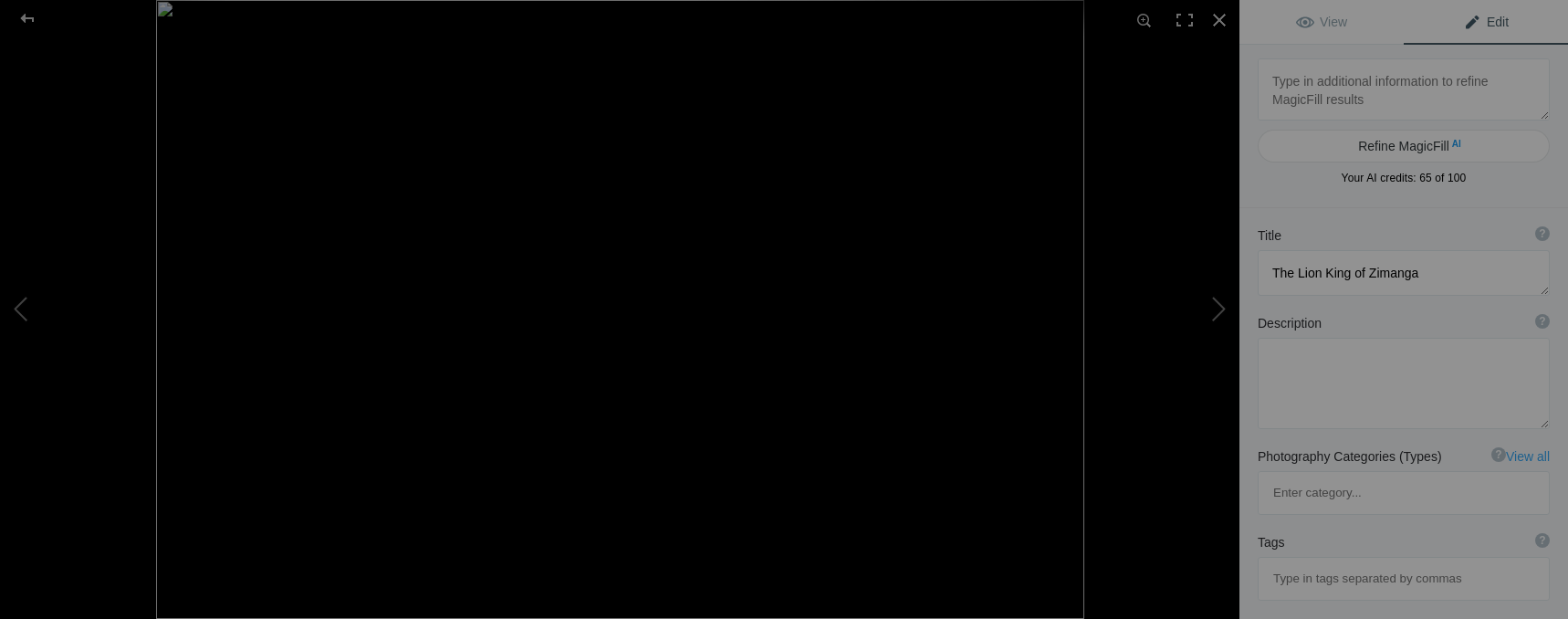
type textarea "Majestic Lion Portrait in [GEOGRAPHIC_DATA]"
type textarea "This stunning close-up captures the regal presence of a lion in the Zimanga Wil…"
type textarea "majestic-lion-portrait-zimanga.jpg"
type textarea "Close-up portrait of a lion in Zimanga Wildlife Reserve, showcasing its majesti…"
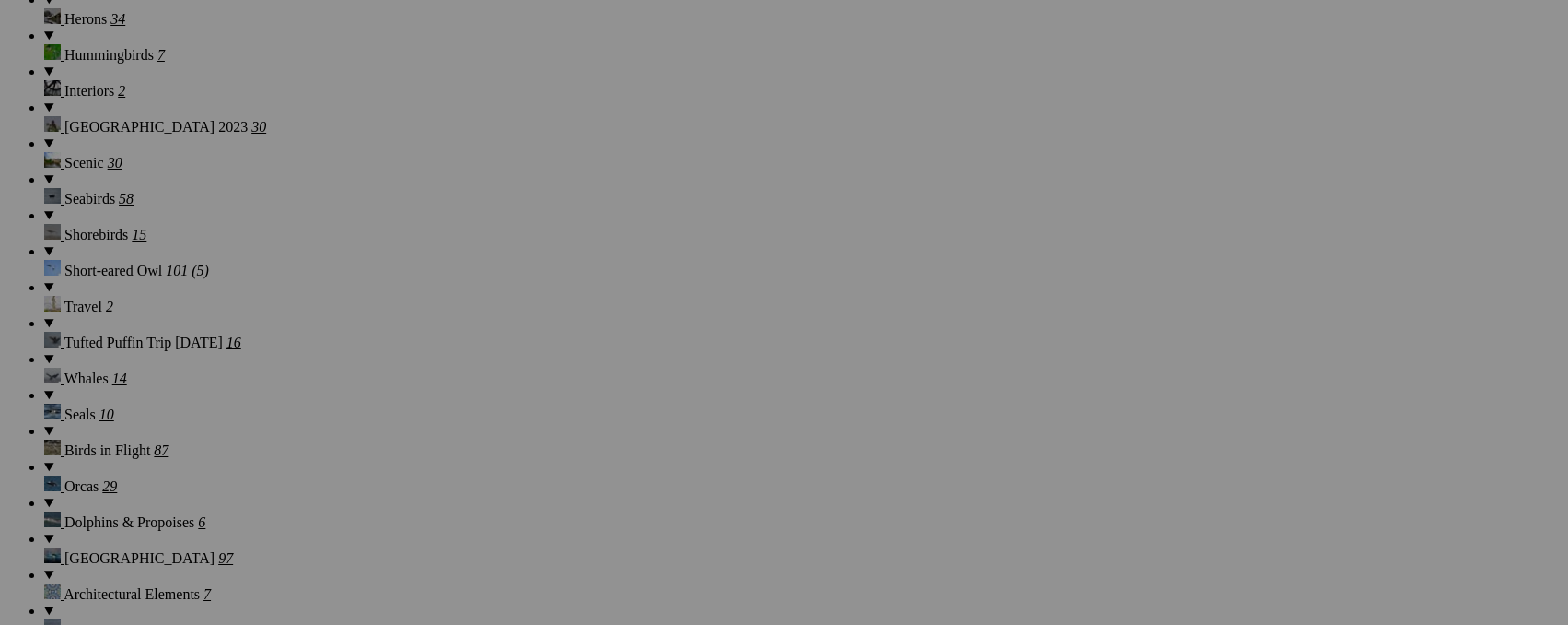
scroll to position [1783, 0]
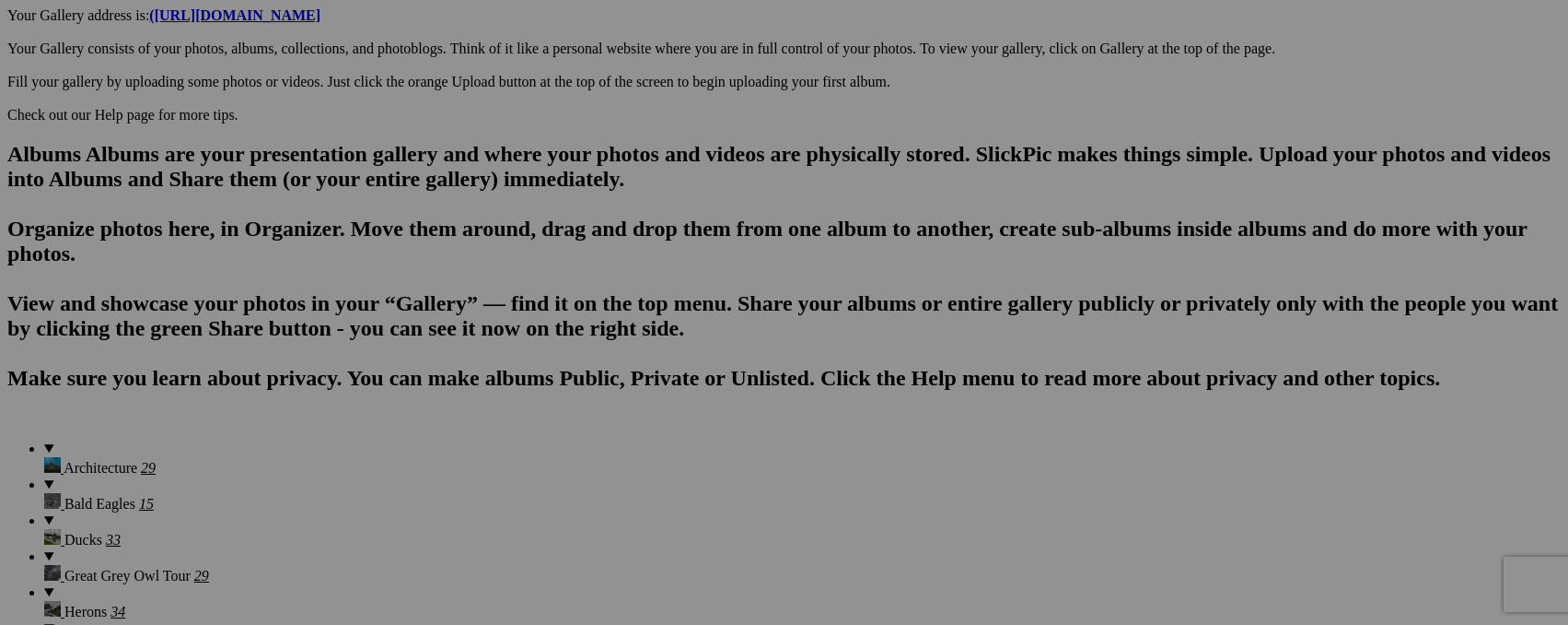
scroll to position [1023, 0]
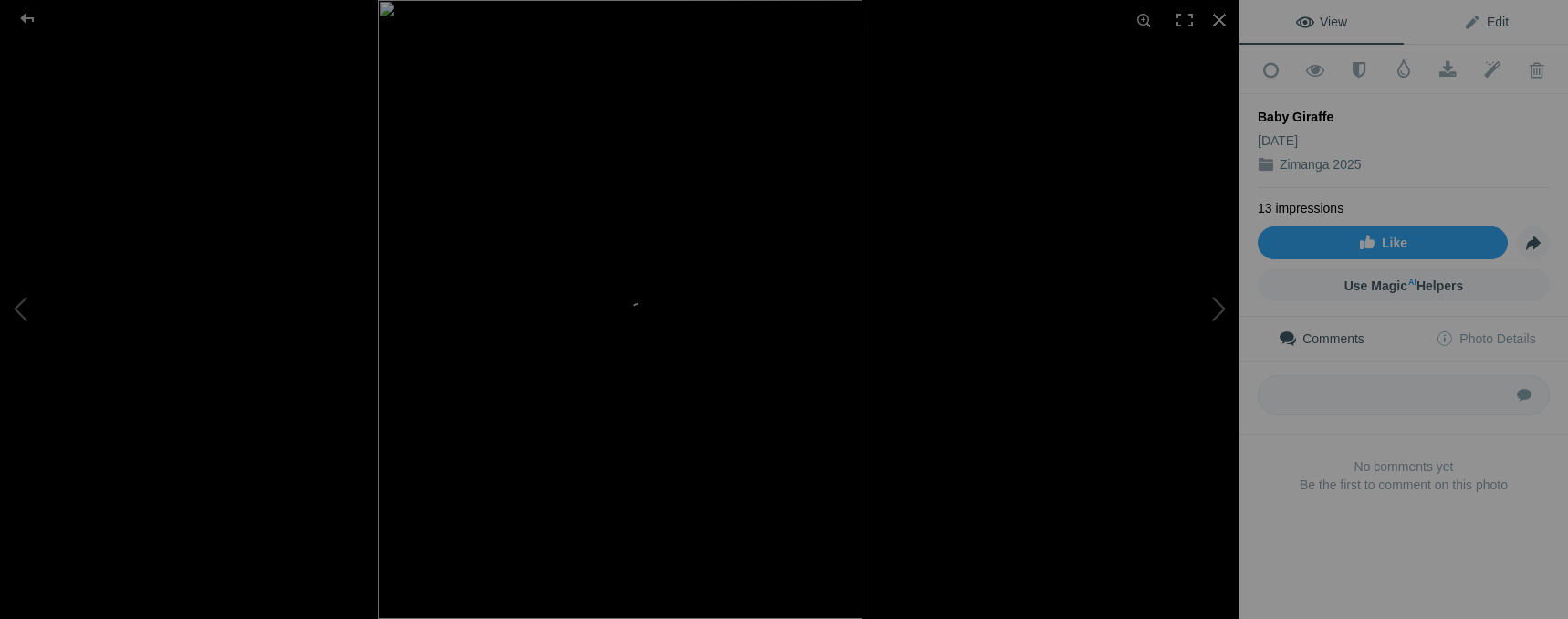
click at [1503, 27] on link "Edit" at bounding box center [1485, 22] width 165 height 44
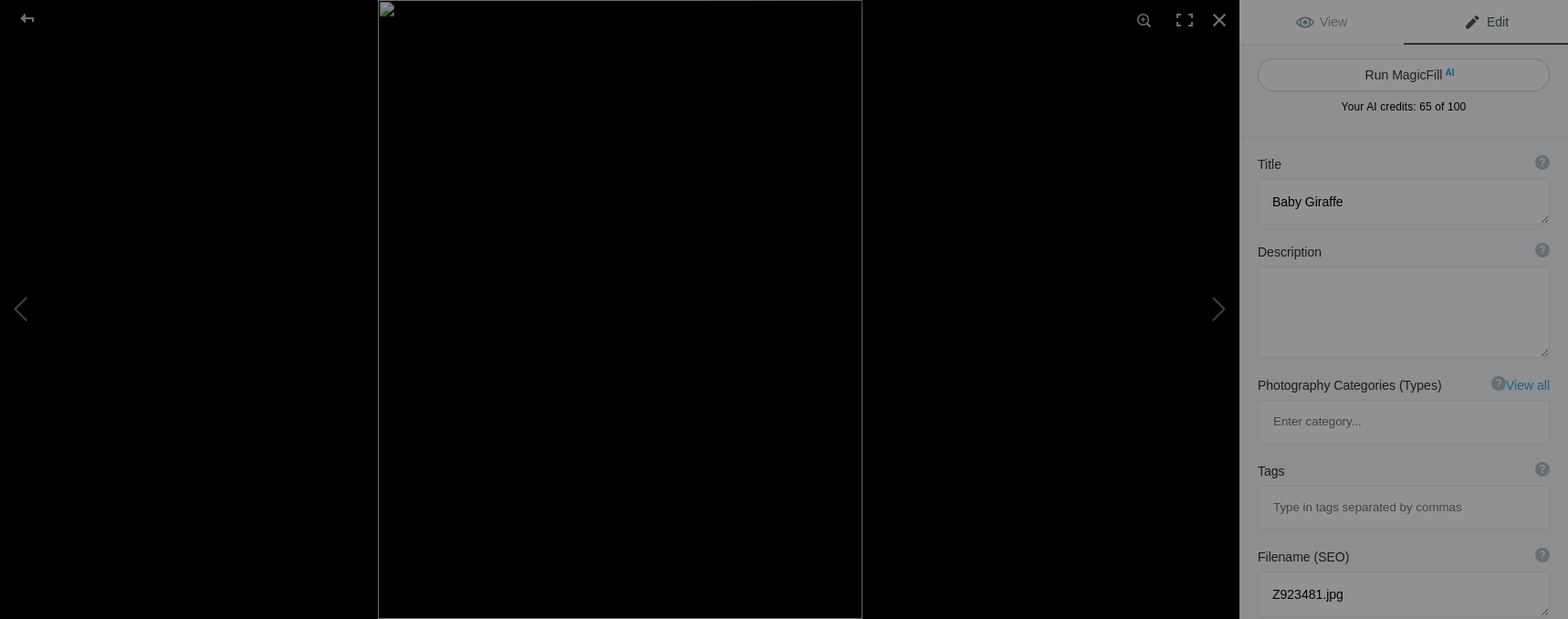
click at [1415, 75] on button "Run MagicFill AI" at bounding box center [1403, 74] width 292 height 33
type textarea "Adorable Baby Giraffe Standing Amidst Nature"
type textarea "This captivating image features a young giraffe gracefully standing in its natu…"
type textarea "adorable-baby-giraffe-standing-nature.jpg"
type textarea "A baby giraffe standing in its natural habitat, showcasing its long neck and di…"
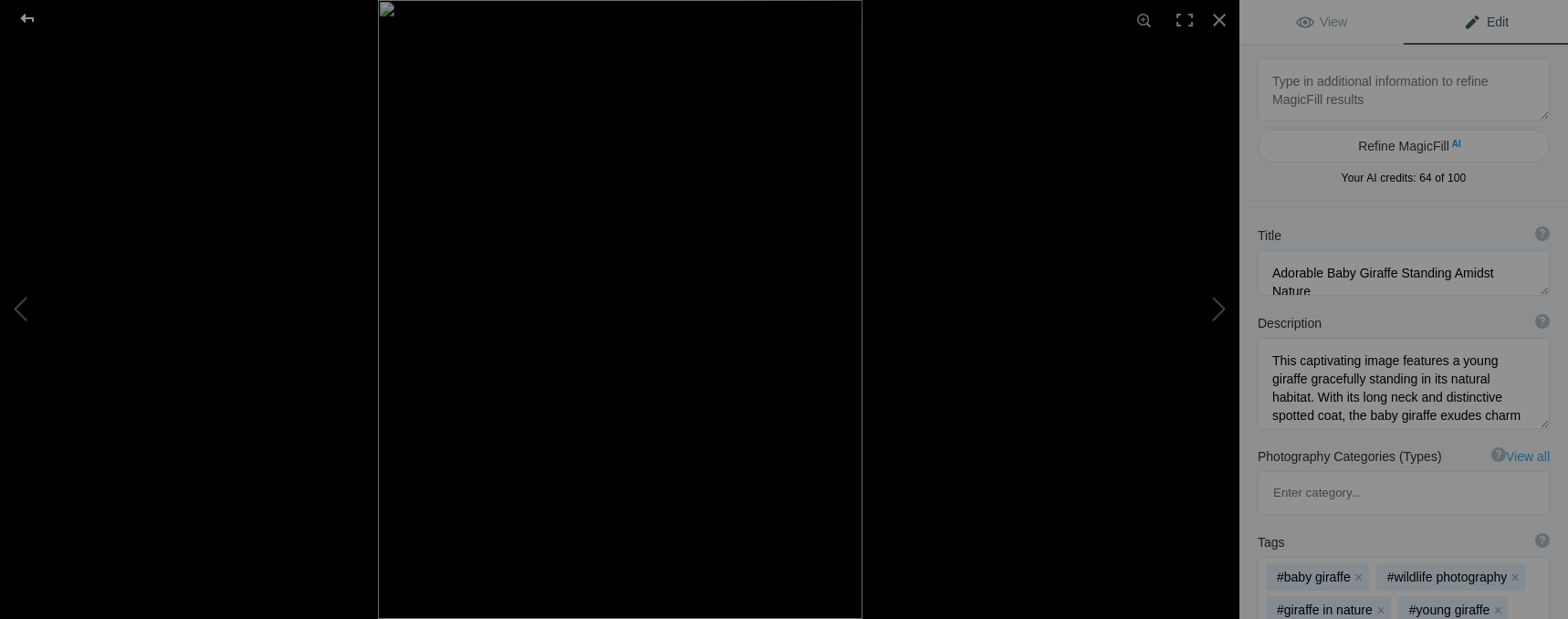
click at [25, 13] on div at bounding box center [27, 18] width 66 height 36
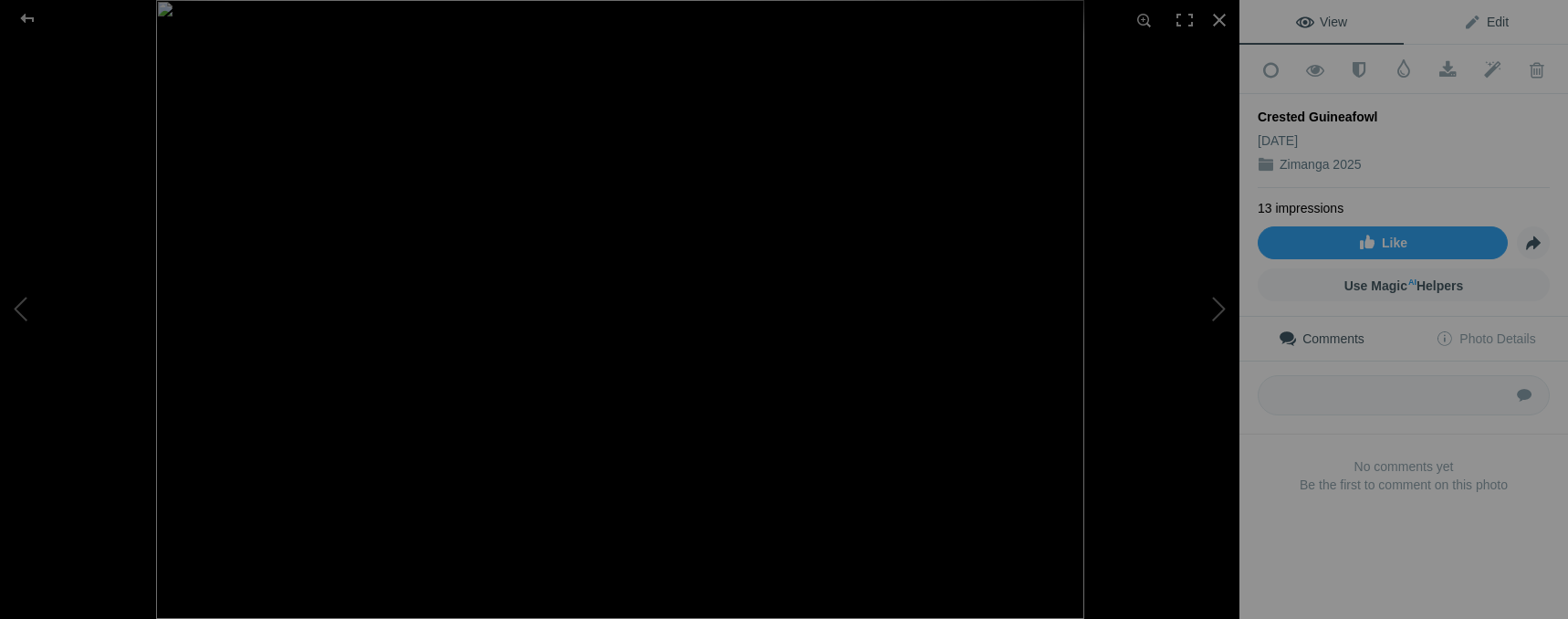
click at [1490, 21] on span "Edit" at bounding box center [1485, 21] width 46 height 14
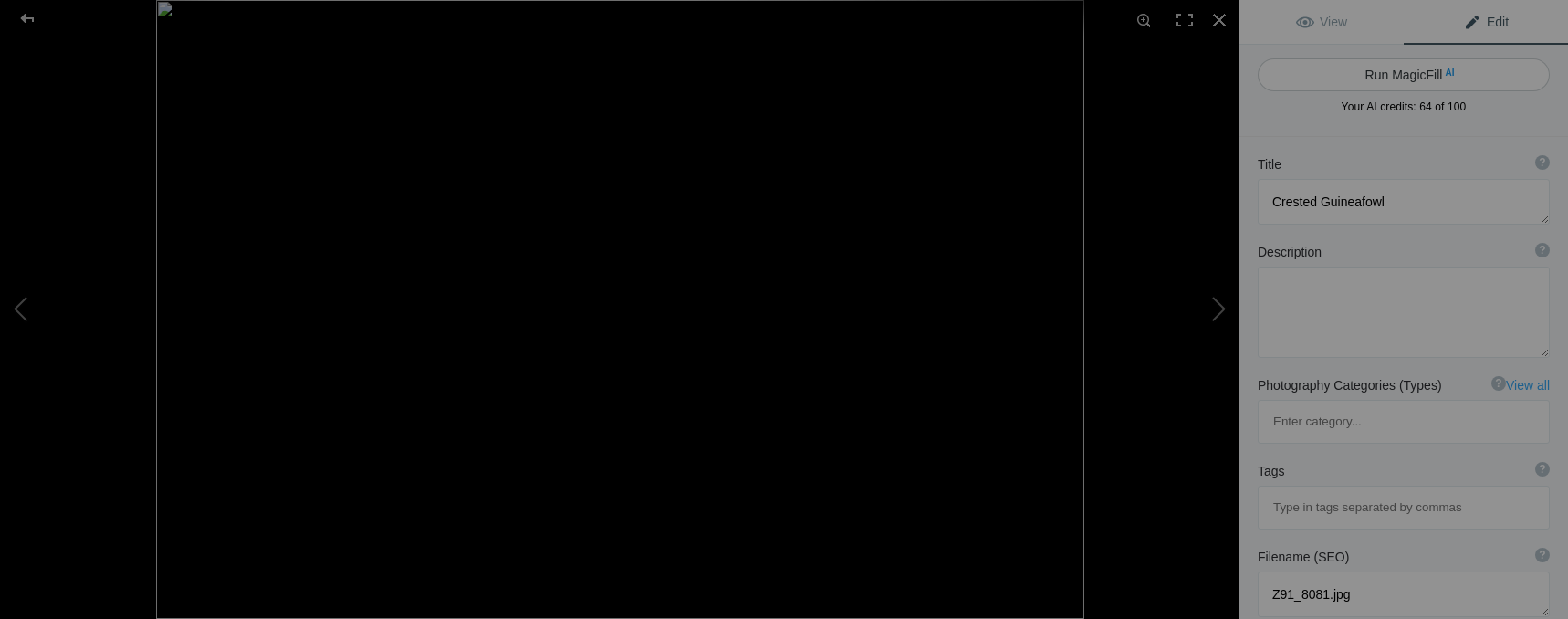
click at [1433, 79] on button "Run MagicFill AI" at bounding box center [1403, 74] width 292 height 33
type textarea "Crested Guineafowl foraging in natural habitat"
type textarea "The Crested Guineafowl, known for its striking appearance and unique crest, is …"
type textarea "crested-guineafowl-foraging.jpg"
type textarea "A Crested Guineafowl foraging on the ground, displaying its unique crest and st…"
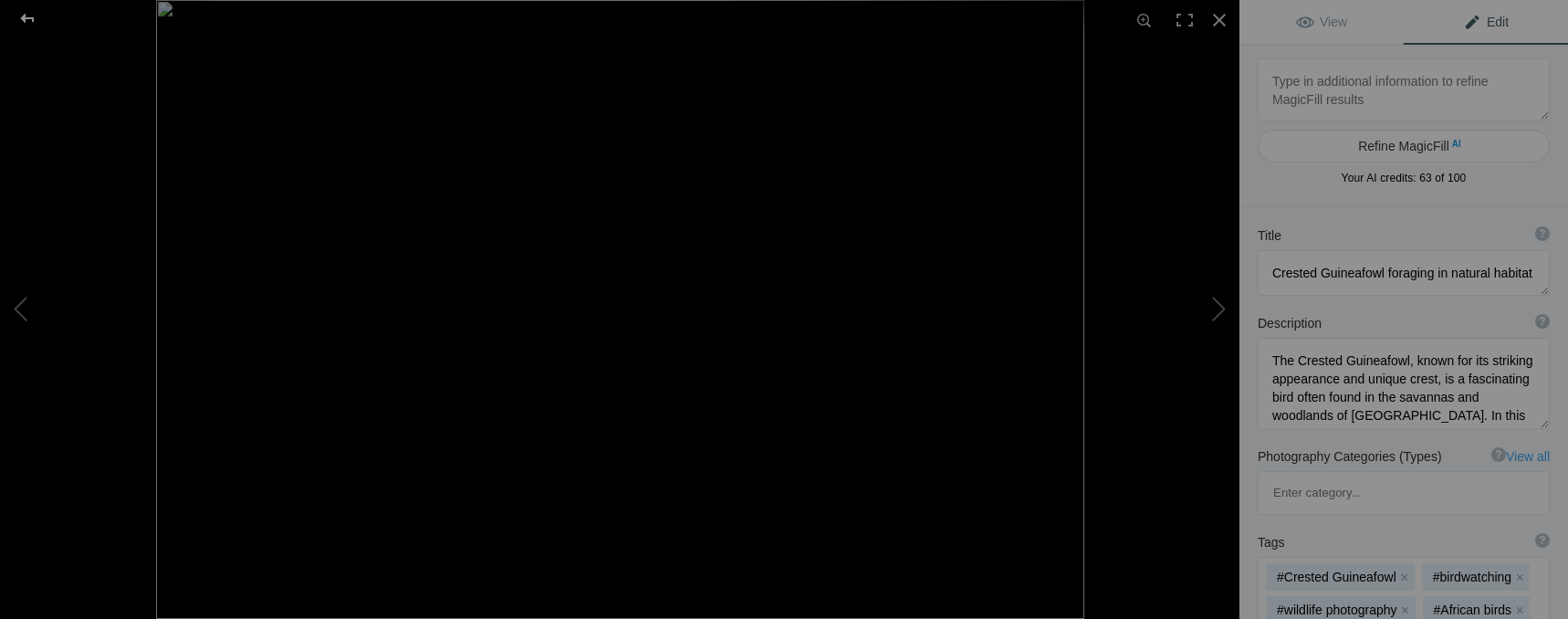
click at [33, 16] on div at bounding box center [27, 18] width 66 height 36
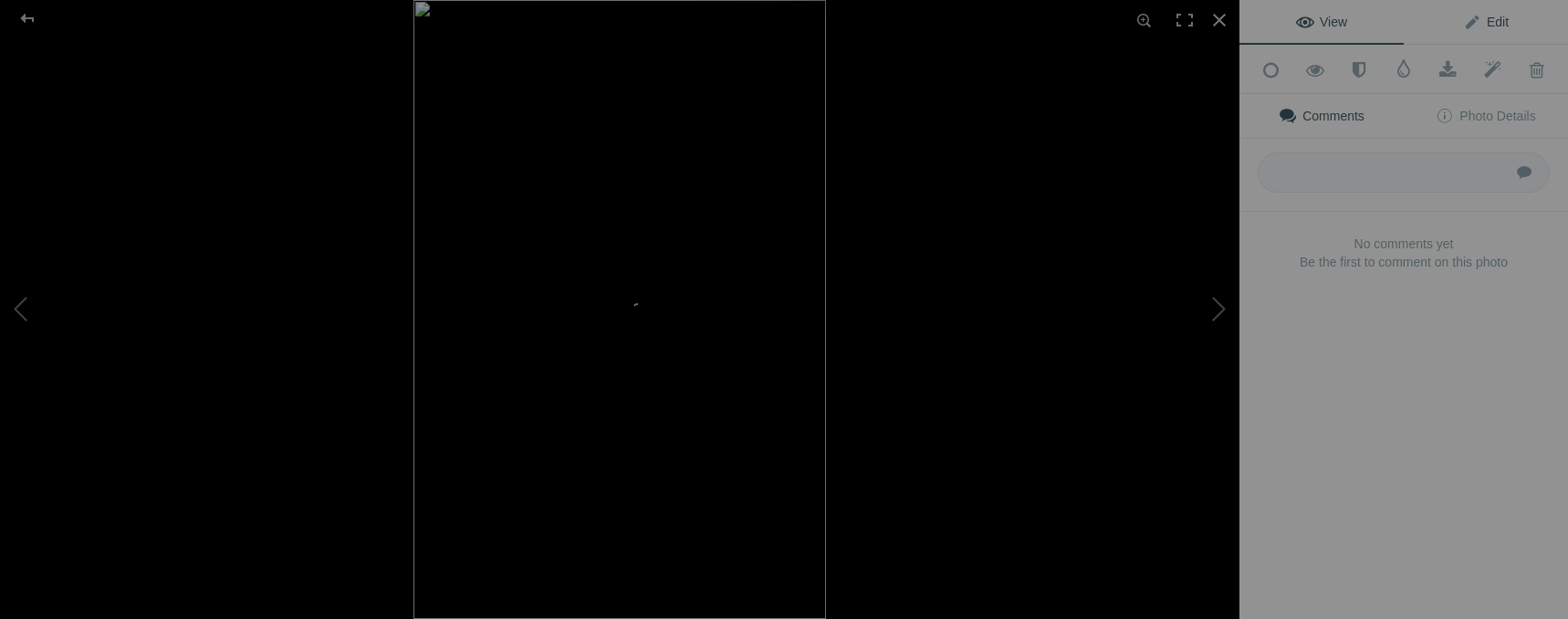
click at [1494, 26] on span "Edit" at bounding box center [1485, 21] width 46 height 14
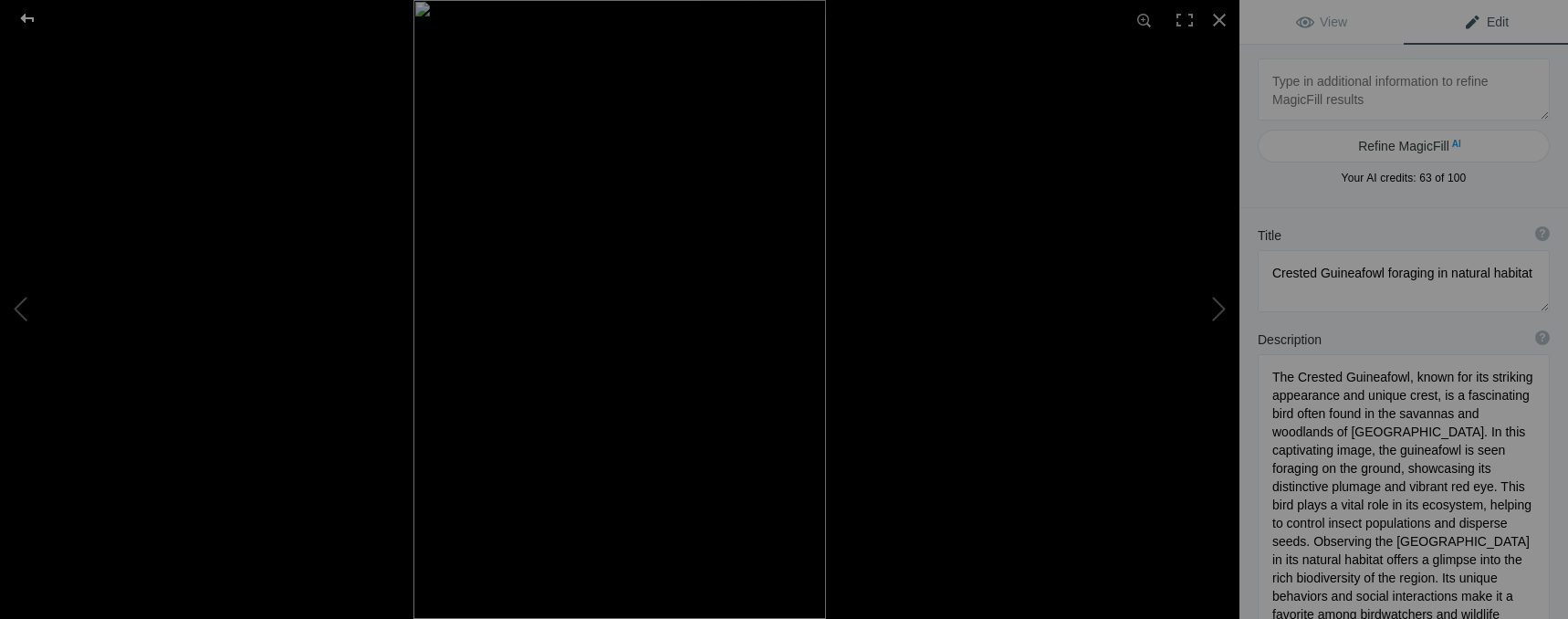
type textarea "Nyala (Tragelaphus angasi)"
type textarea "Z91_9391.jpg"
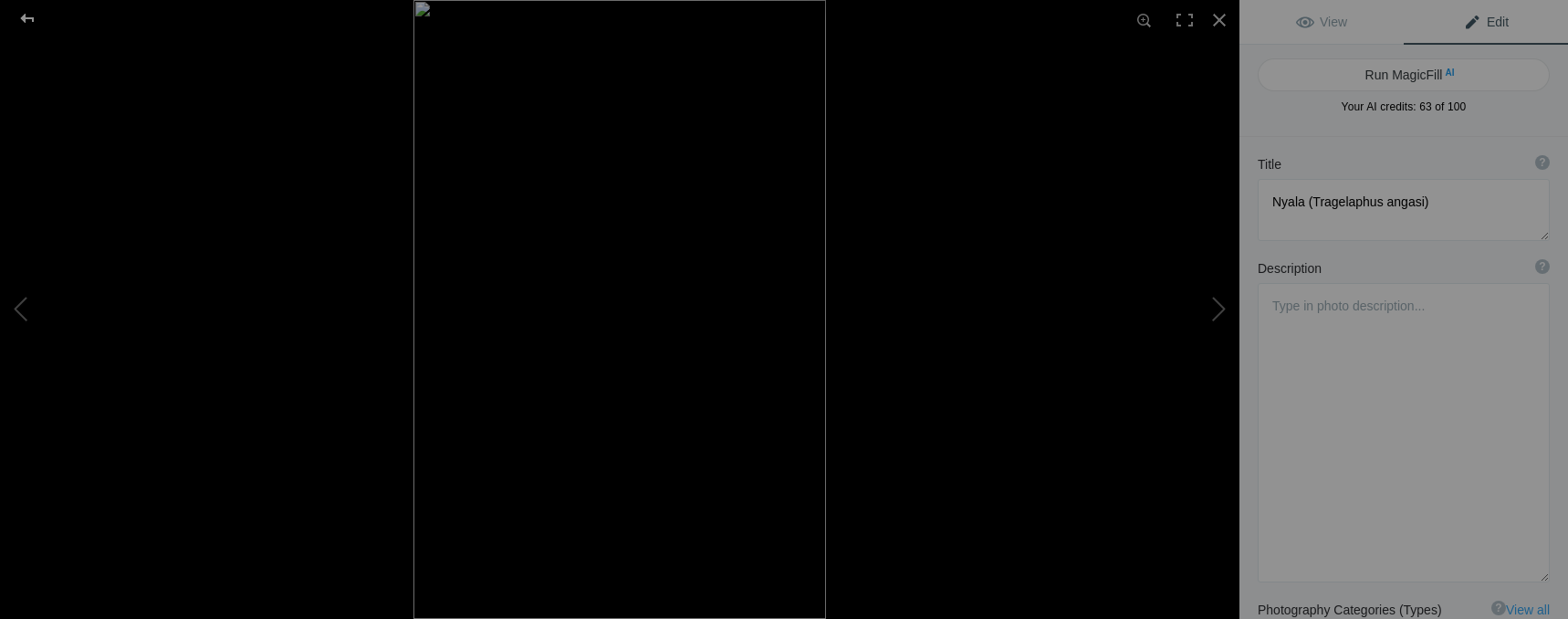
click at [29, 17] on div at bounding box center [27, 18] width 66 height 36
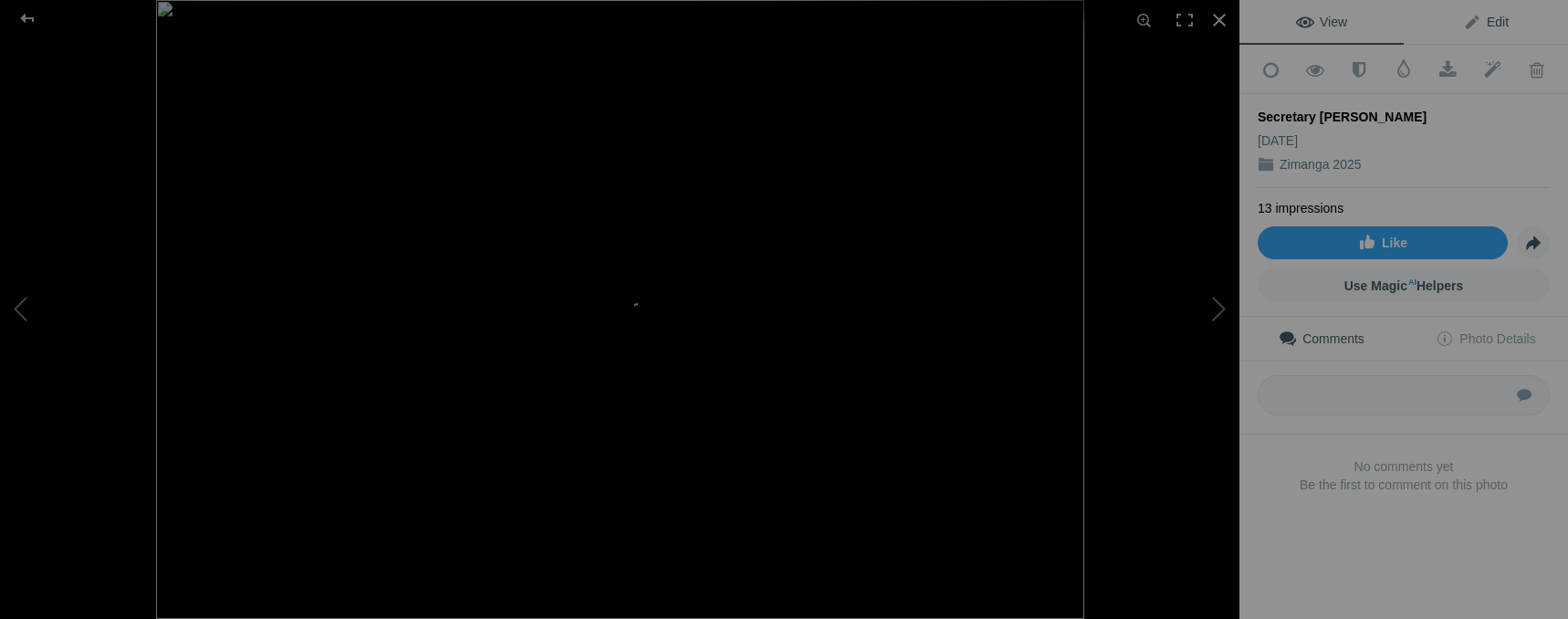
click at [1486, 18] on span "Edit" at bounding box center [1485, 21] width 46 height 14
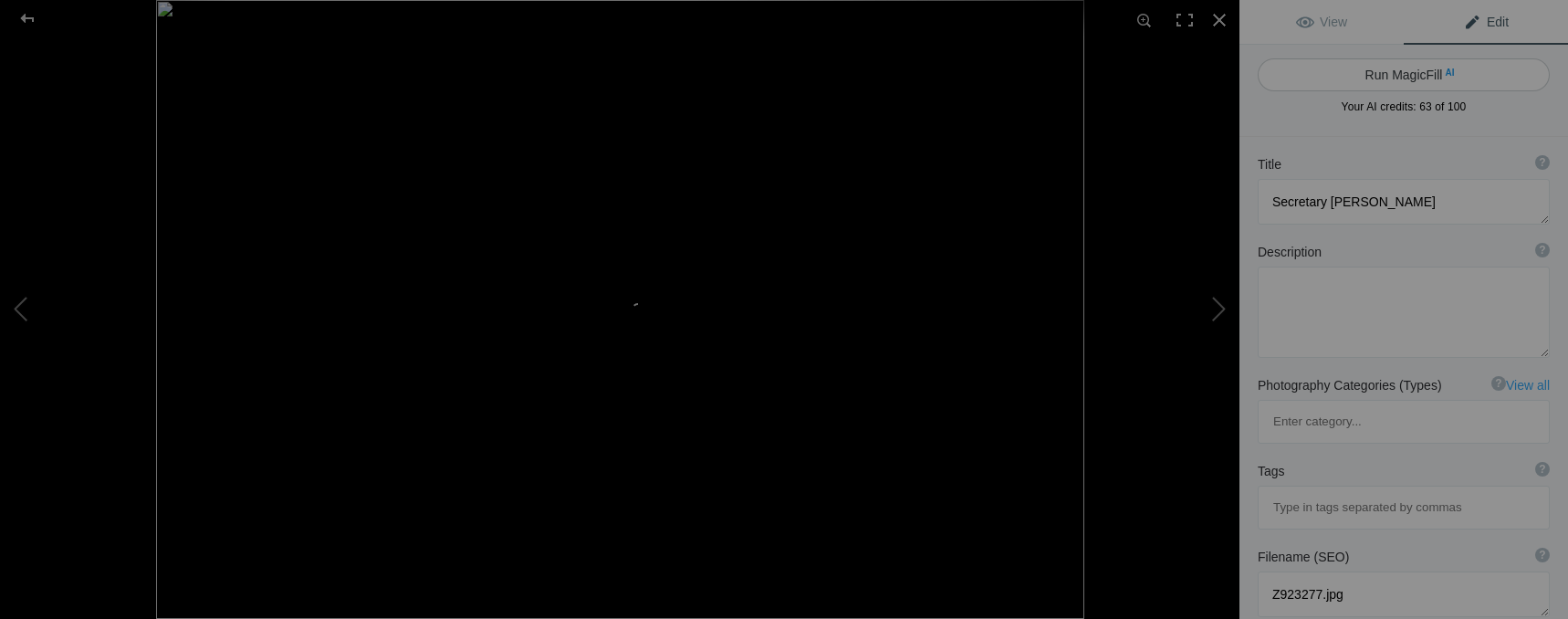
click at [1423, 79] on button "Run MagicFill AI" at bounding box center [1403, 74] width 292 height 33
type textarea "Majestic Secretary Bird in Its Nest"
type textarea "The Secretary [PERSON_NAME], known for its striking appearance and unique hunti…"
type textarea "majestic-secretary-bird-nest.jpg"
type textarea "A Secretary [PERSON_NAME] standing on its nest, showcasing its unique feathers …"
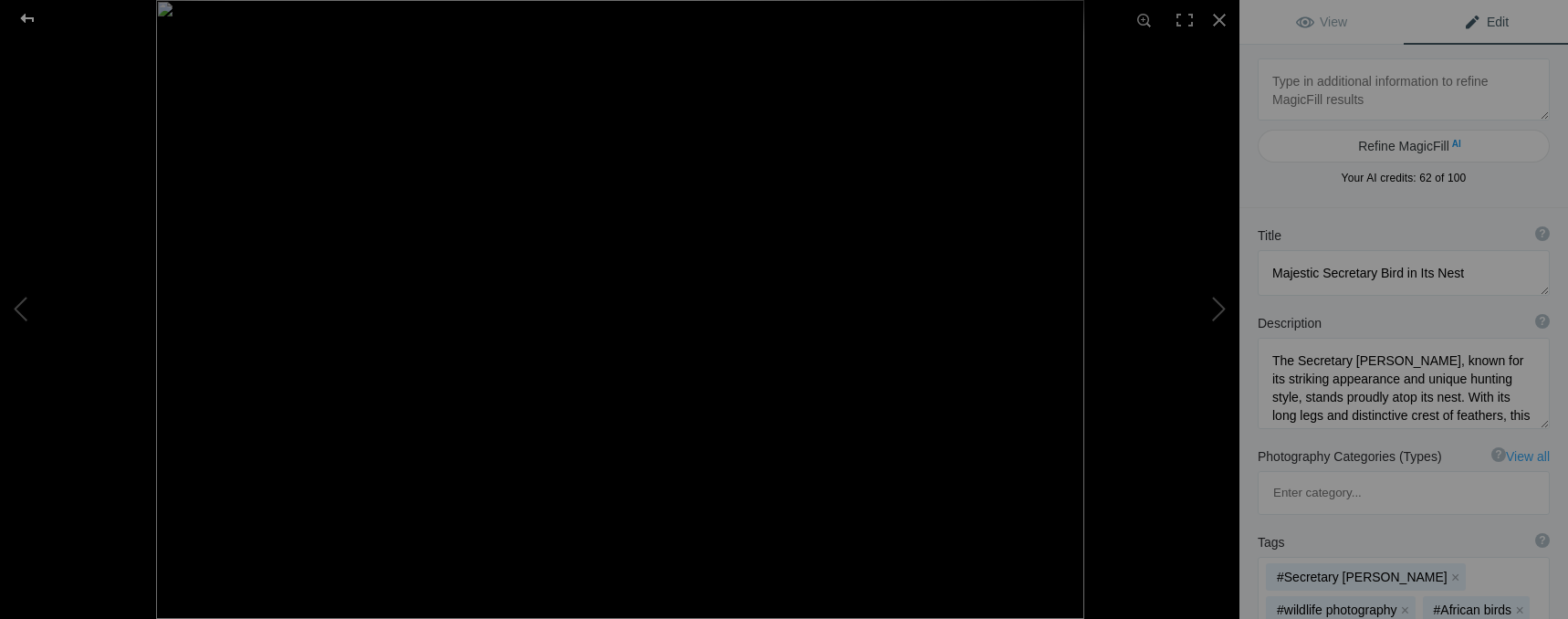
click at [30, 19] on div at bounding box center [27, 18] width 66 height 36
